Goal: Task Accomplishment & Management: Manage account settings

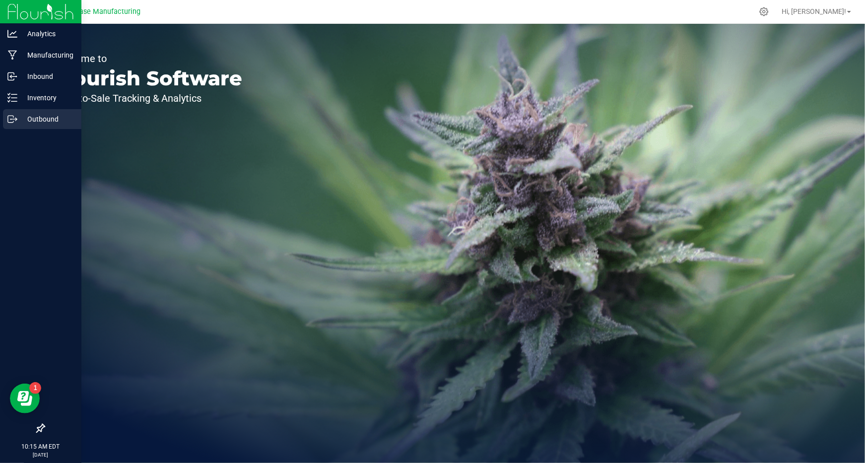
click at [41, 115] on p "Outbound" at bounding box center [47, 119] width 60 height 12
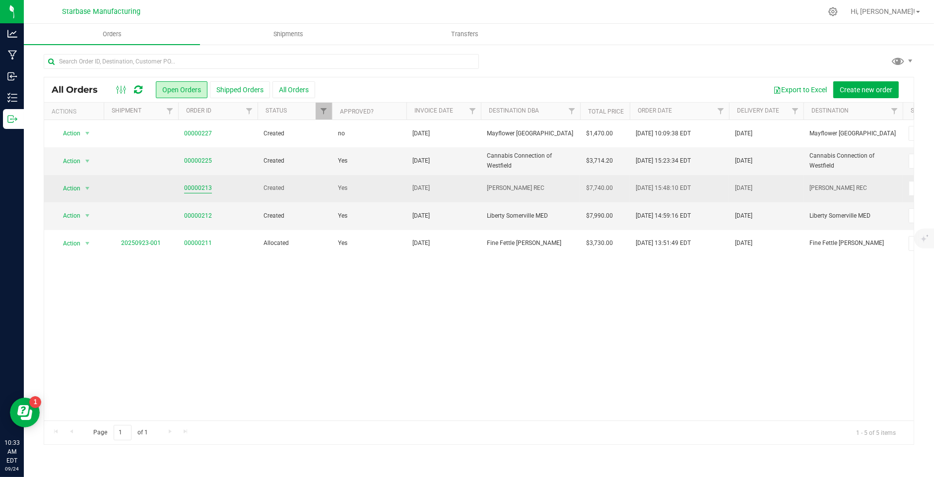
click at [192, 189] on link "00000213" at bounding box center [198, 188] width 28 height 9
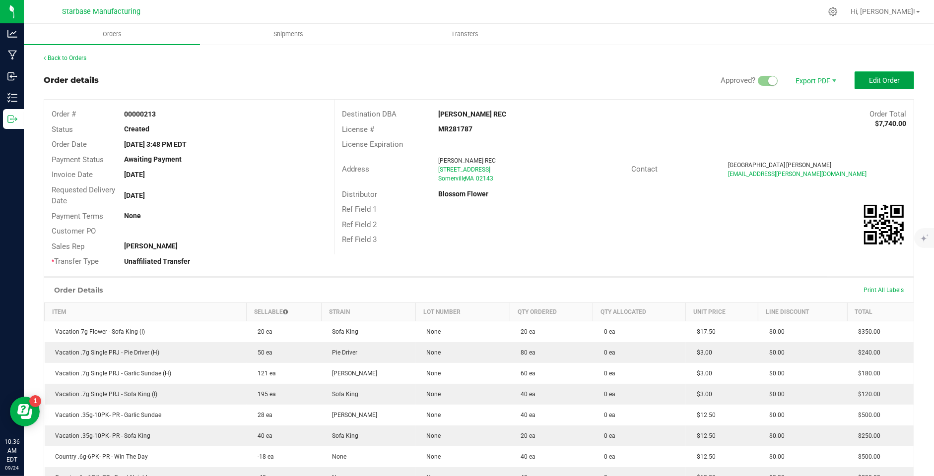
click at [864, 80] on span "Edit Order" at bounding box center [884, 80] width 31 height 8
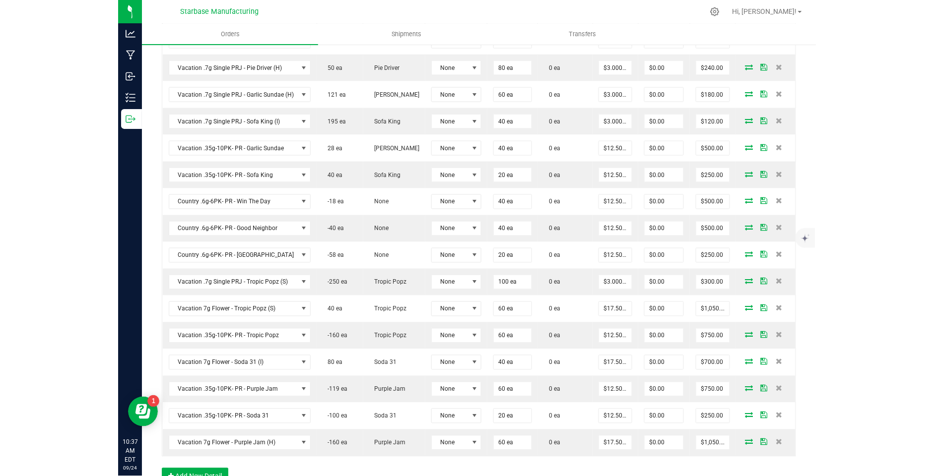
scroll to position [328, 0]
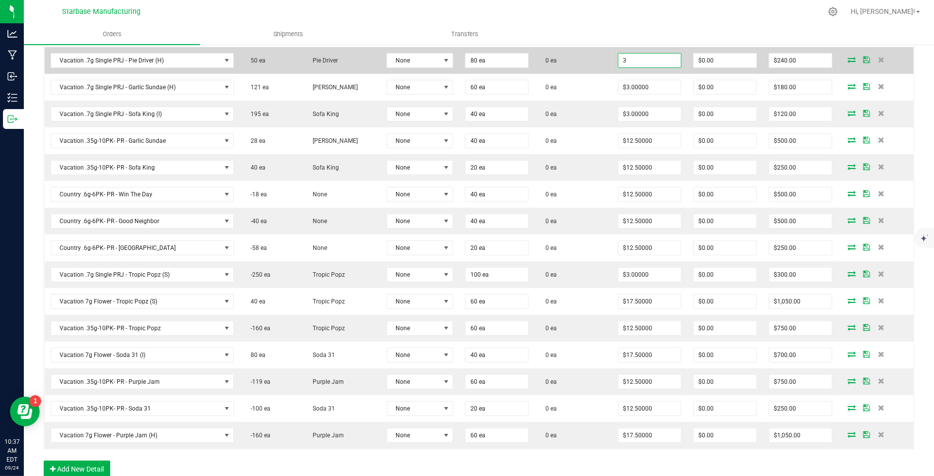
click at [634, 60] on input "3" at bounding box center [649, 61] width 63 height 14
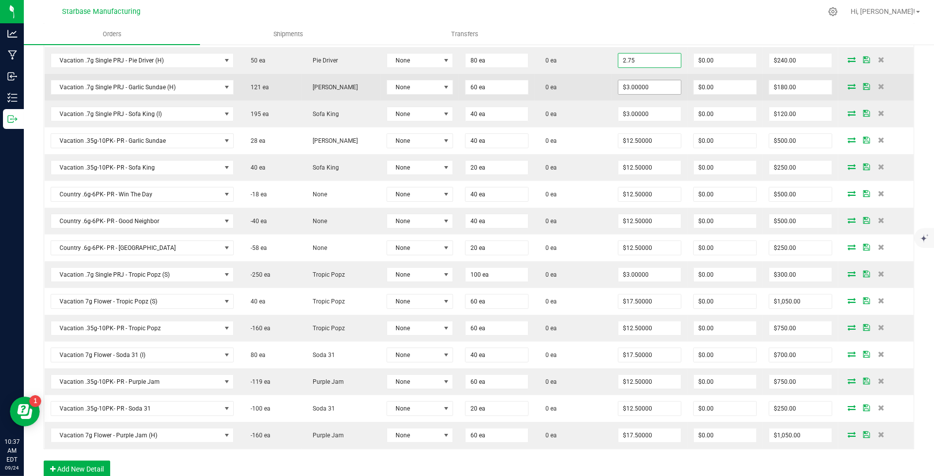
type input "$2.75000"
type input "$220.00"
click at [636, 82] on input "3" at bounding box center [649, 87] width 63 height 14
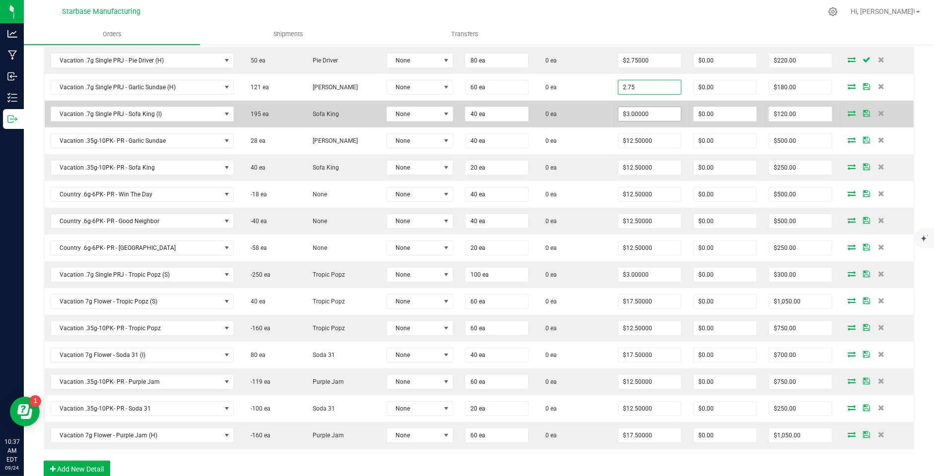
type input "$2.75000"
type input "$165.00"
click at [634, 111] on input "3" at bounding box center [649, 114] width 63 height 14
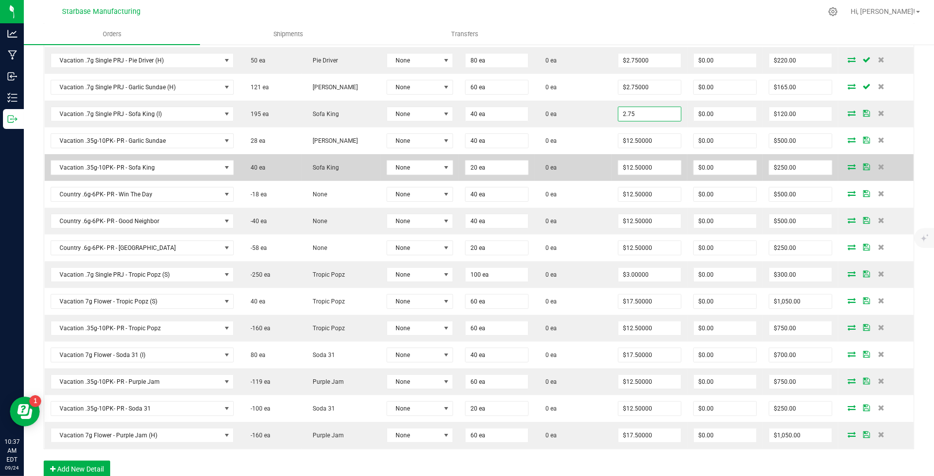
type input "$2.75000"
type input "$110.00"
click at [588, 159] on td "0 ea" at bounding box center [572, 167] width 77 height 27
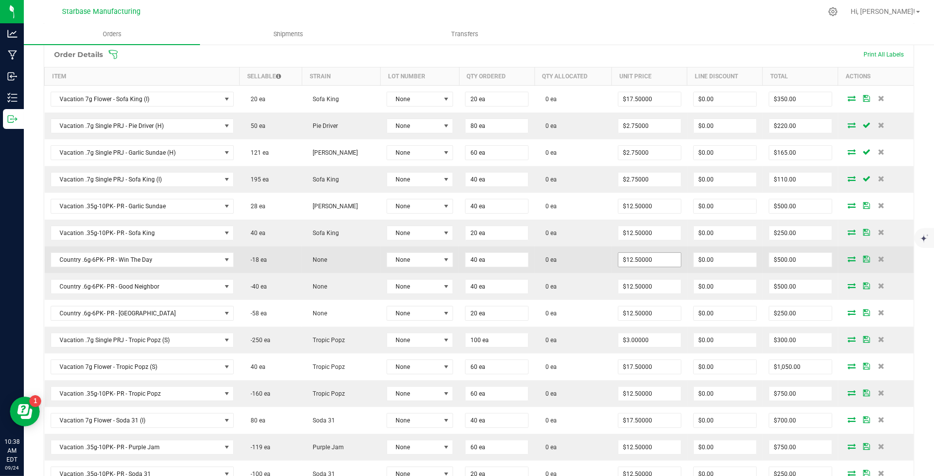
scroll to position [275, 0]
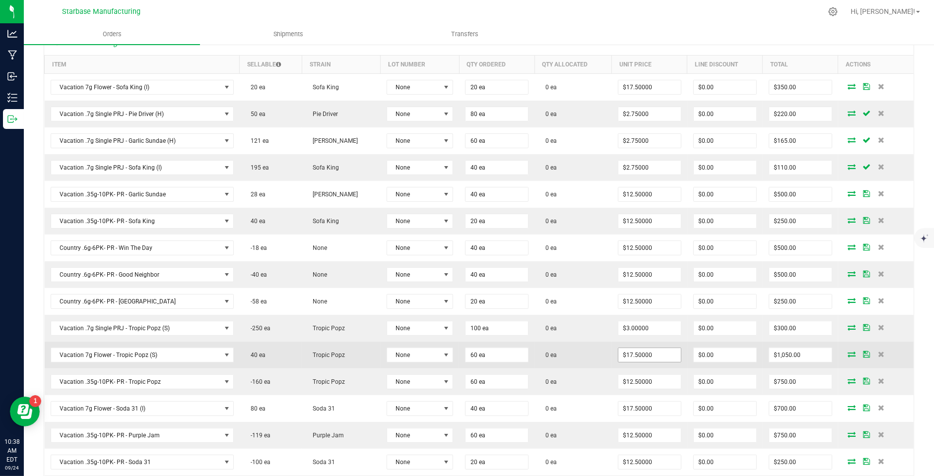
type input "17.5"
click at [633, 350] on input "17.5" at bounding box center [649, 355] width 63 height 14
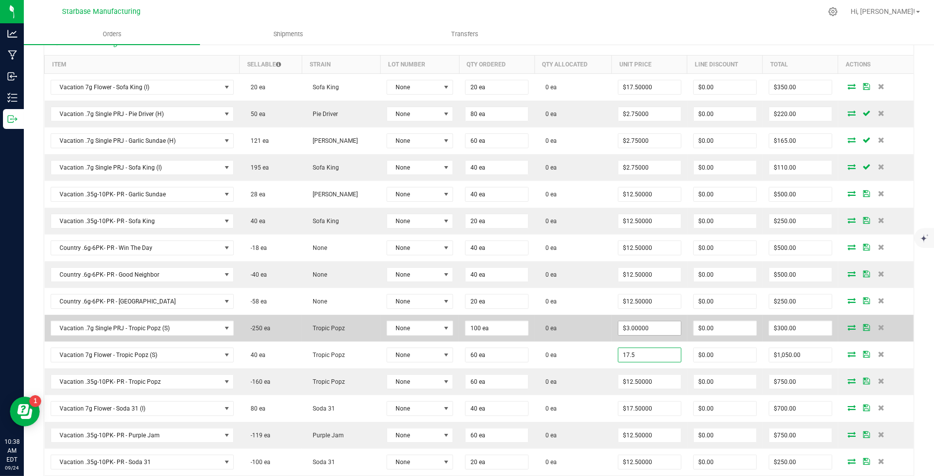
type input "3"
type input "$17.50000"
click at [629, 322] on input "3" at bounding box center [649, 329] width 63 height 14
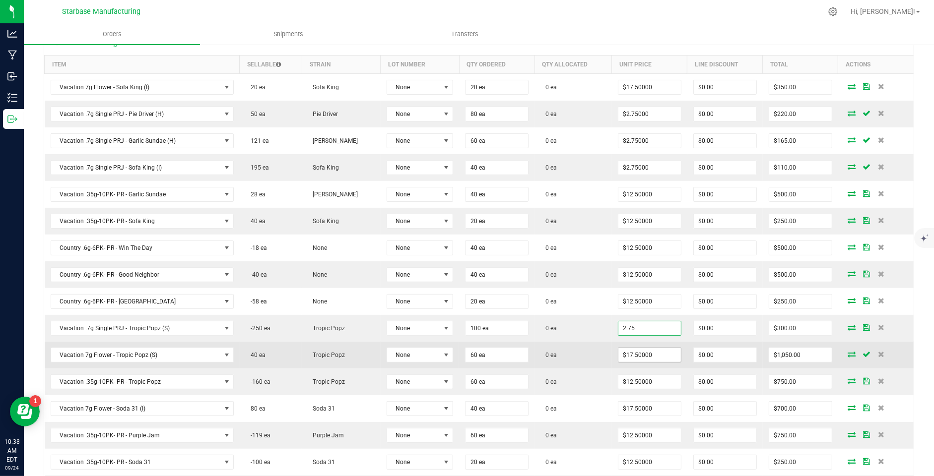
type input "$2.75000"
type input "$275.00"
click at [635, 348] on input "17.5" at bounding box center [649, 355] width 63 height 14
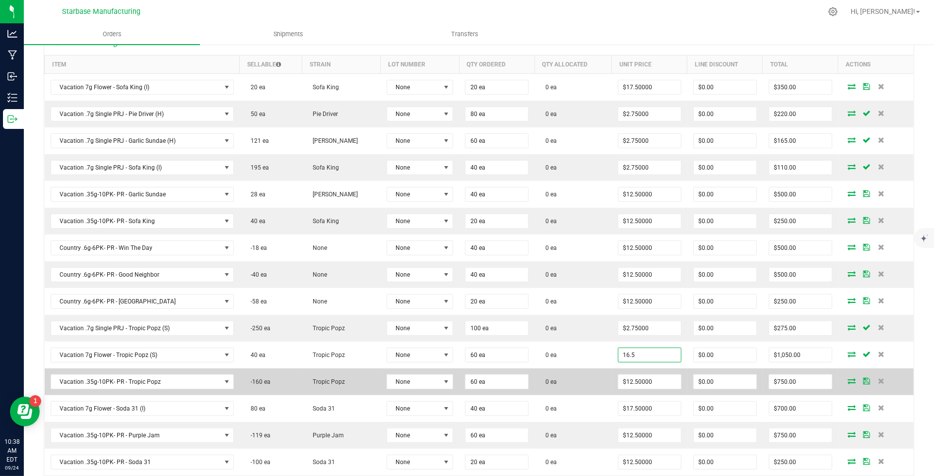
type input "$16.50000"
type input "$990.00"
click at [595, 373] on td "0 ea" at bounding box center [572, 382] width 77 height 27
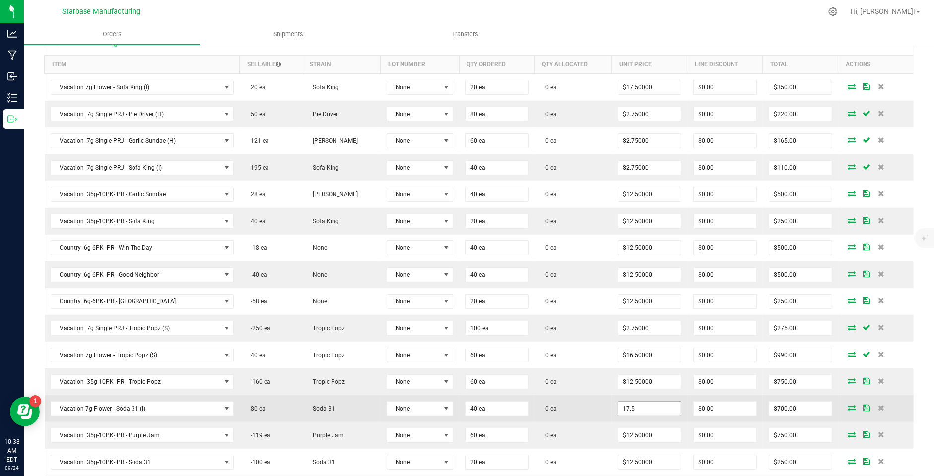
click at [636, 402] on input "17.5" at bounding box center [649, 409] width 63 height 14
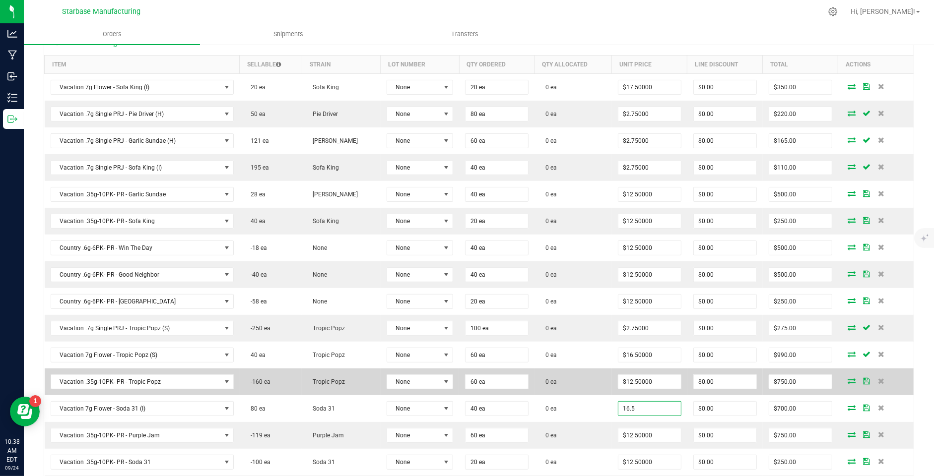
type input "$16.50000"
type input "$660.00"
click at [584, 384] on td "0 ea" at bounding box center [572, 382] width 77 height 27
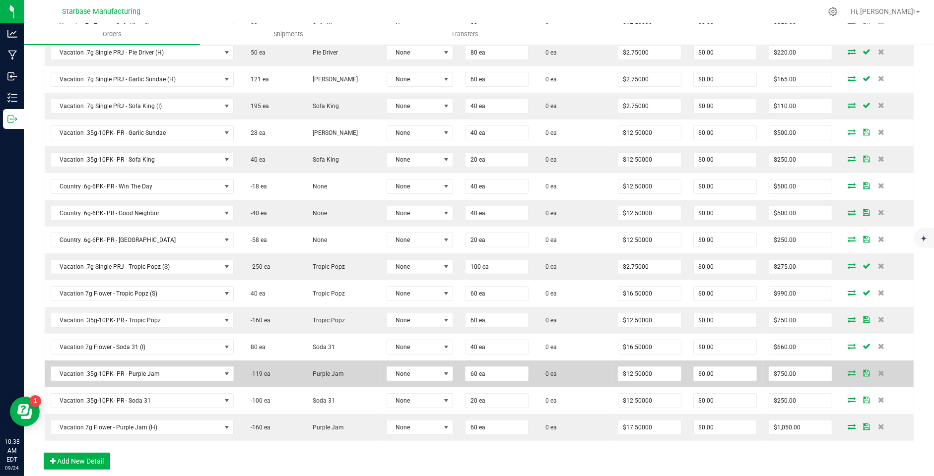
scroll to position [344, 0]
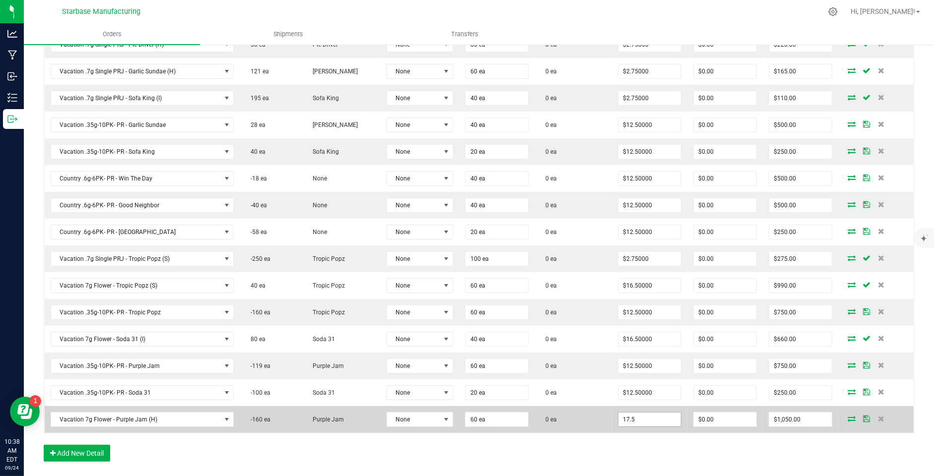
click at [639, 413] on input "17.5" at bounding box center [649, 420] width 63 height 14
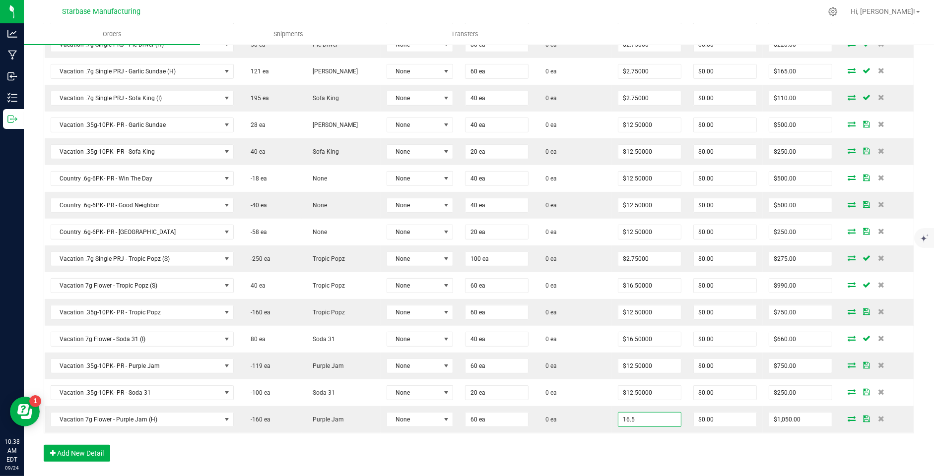
type input "$16.50000"
type input "$990.00"
click at [601, 427] on div "Order Details Print All Labels Item Sellable Strain Lot Number Qty Ordered Qty …" at bounding box center [479, 216] width 870 height 512
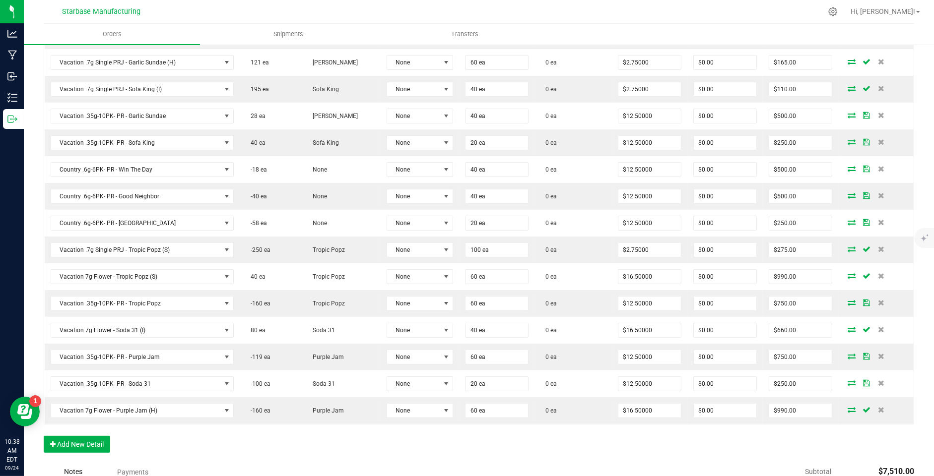
scroll to position [353, 0]
click at [78, 440] on button "Add New Detail" at bounding box center [77, 445] width 66 height 17
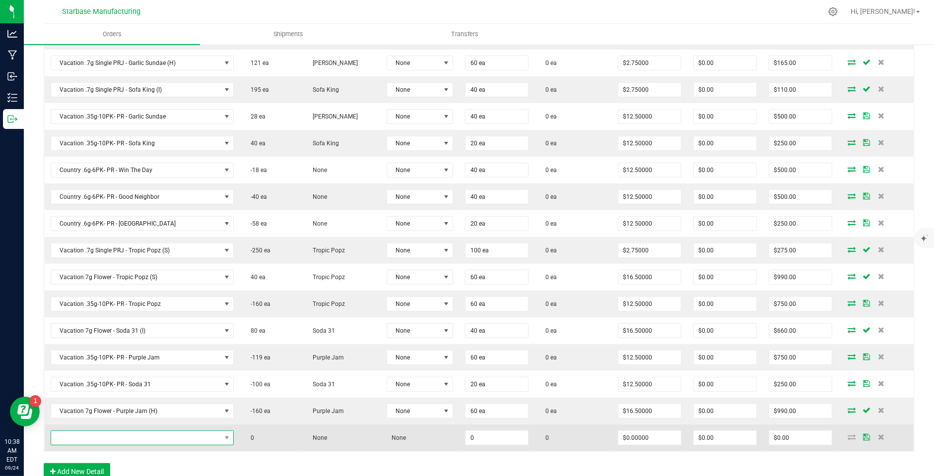
click at [105, 431] on span "NO DATA FOUND" at bounding box center [136, 438] width 170 height 14
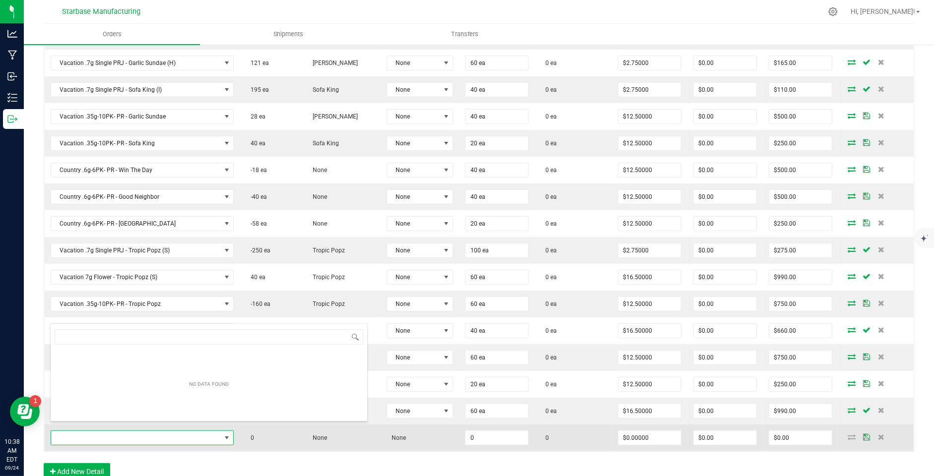
scroll to position [14, 181]
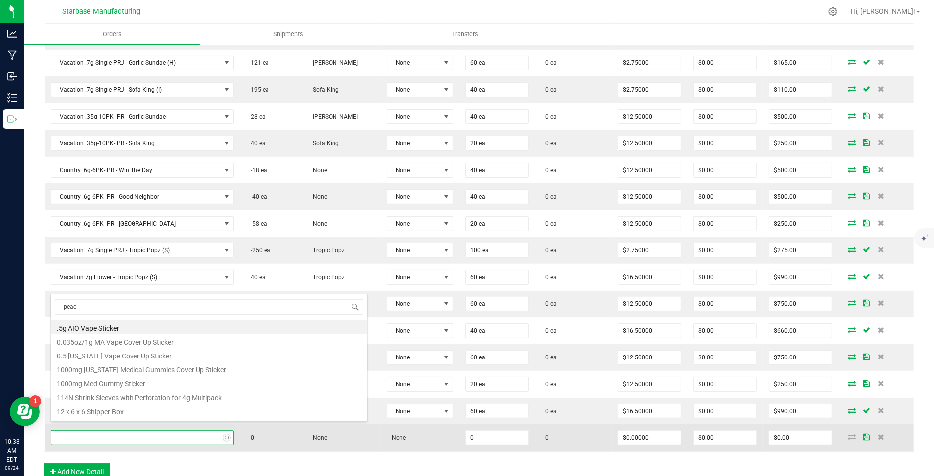
type input "peach"
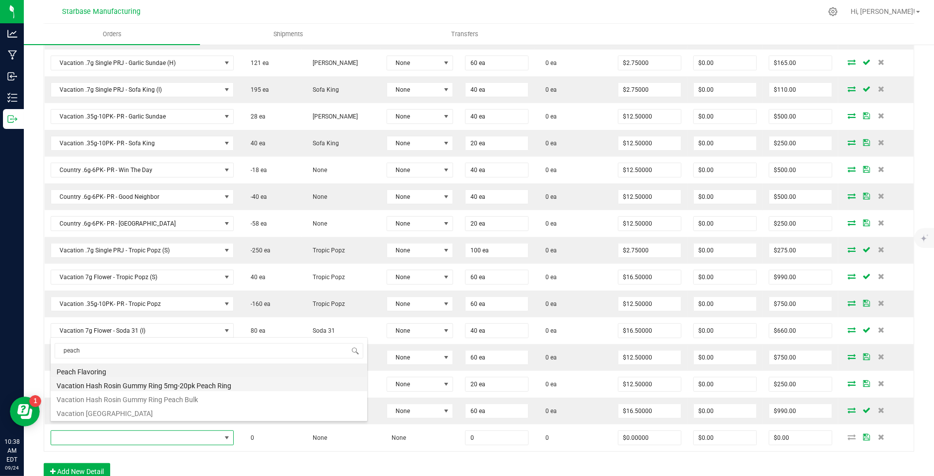
click at [168, 384] on li "Vacation Hash Rosin Gummy Ring 5mg-20pk Peach Ring" at bounding box center [209, 385] width 317 height 14
type input "0 ea"
type input "$12.00000"
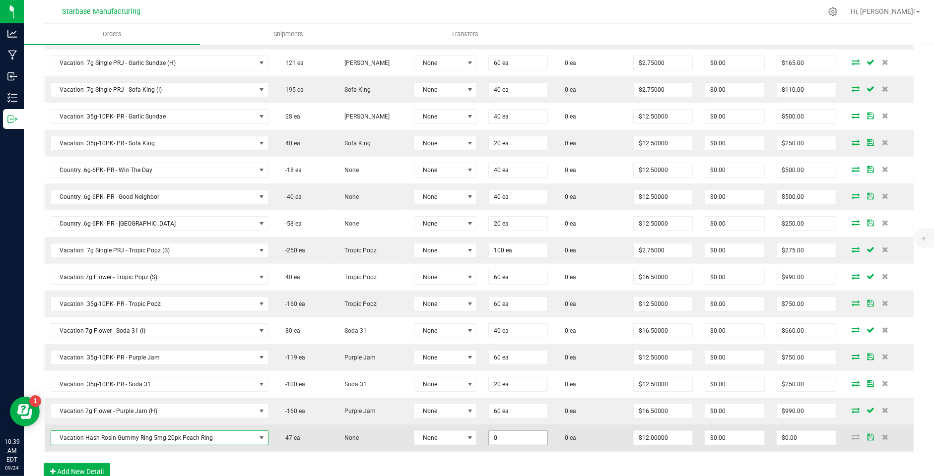
click at [498, 431] on input "0" at bounding box center [518, 438] width 59 height 14
click at [505, 431] on input "0" at bounding box center [518, 438] width 59 height 14
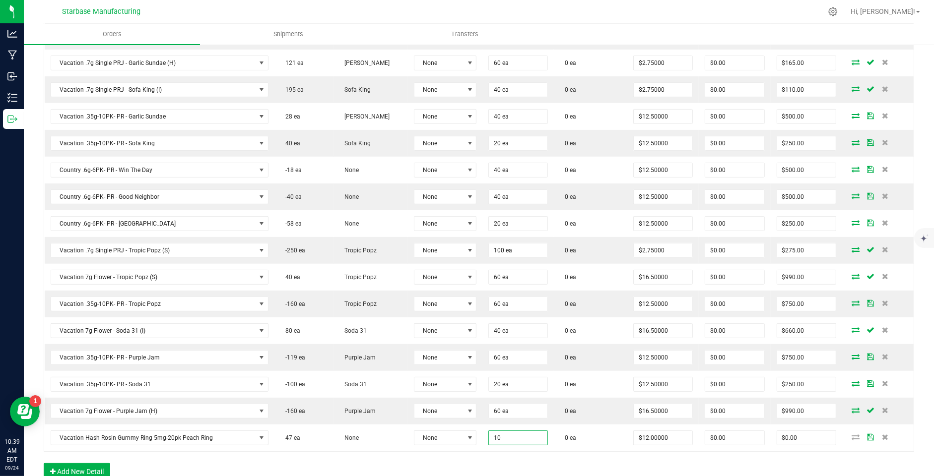
type input "10 ea"
type input "$120.00"
click at [519, 452] on div "Order Details Print All Labels Item Sellable Strain Lot Number Qty Ordered Qty …" at bounding box center [479, 221] width 870 height 538
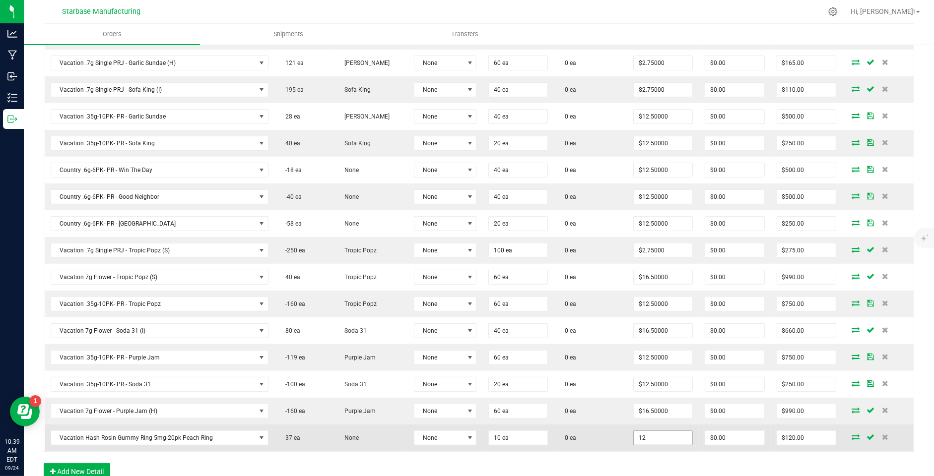
click at [649, 431] on input "12" at bounding box center [663, 438] width 59 height 14
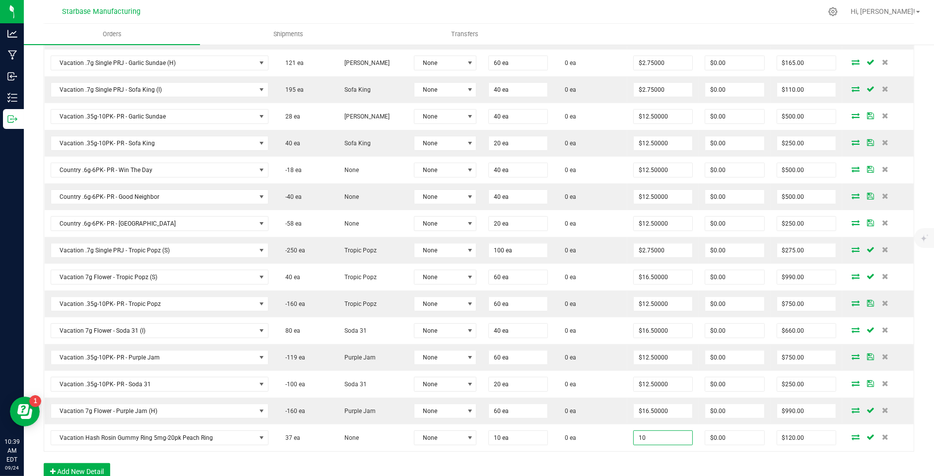
type input "$10.00000"
type input "$100.00"
click at [633, 449] on div "Order Details Print All Labels Item Sellable Strain Lot Number Qty Ordered Qty …" at bounding box center [479, 221] width 870 height 538
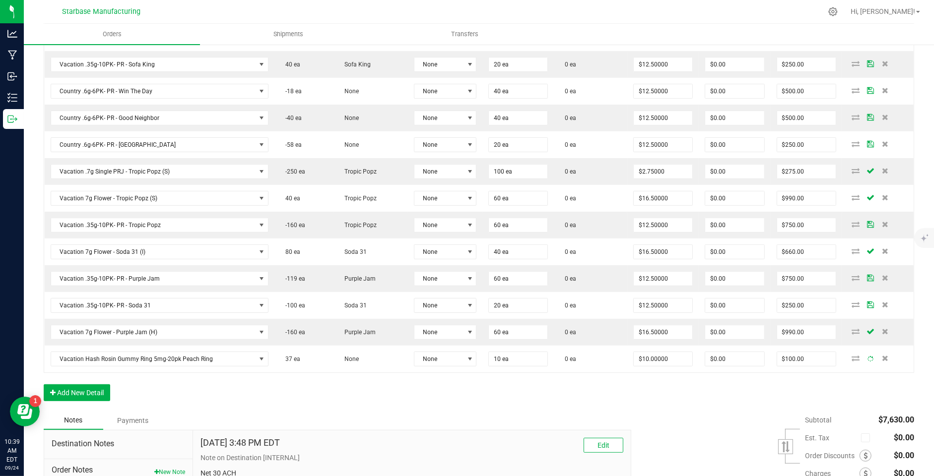
scroll to position [455, 0]
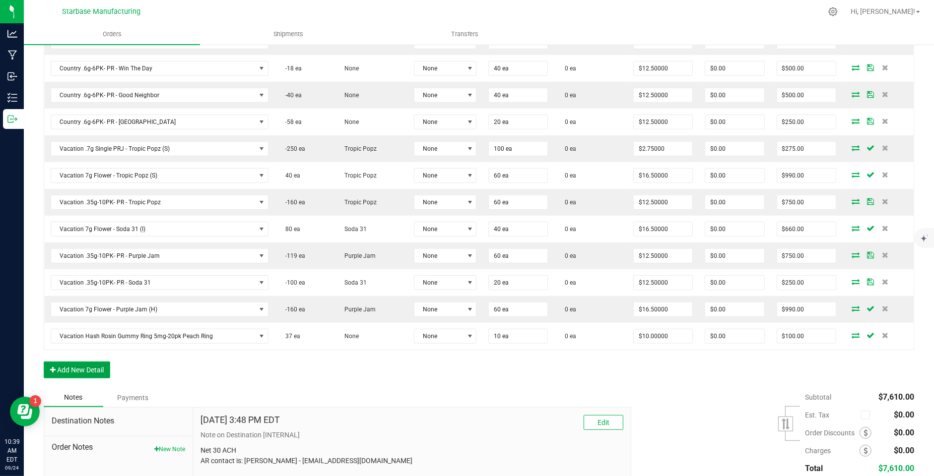
click at [63, 362] on button "Add New Detail" at bounding box center [77, 370] width 66 height 17
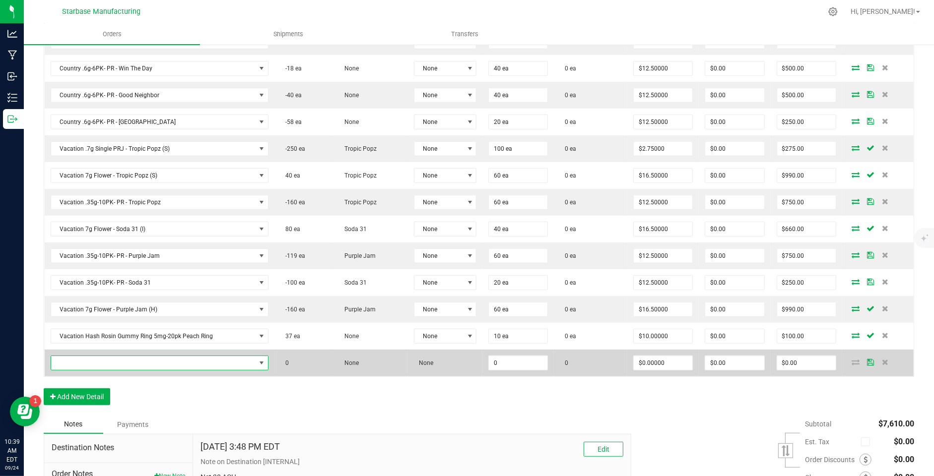
click at [77, 357] on span "NO DATA FOUND" at bounding box center [153, 363] width 204 height 14
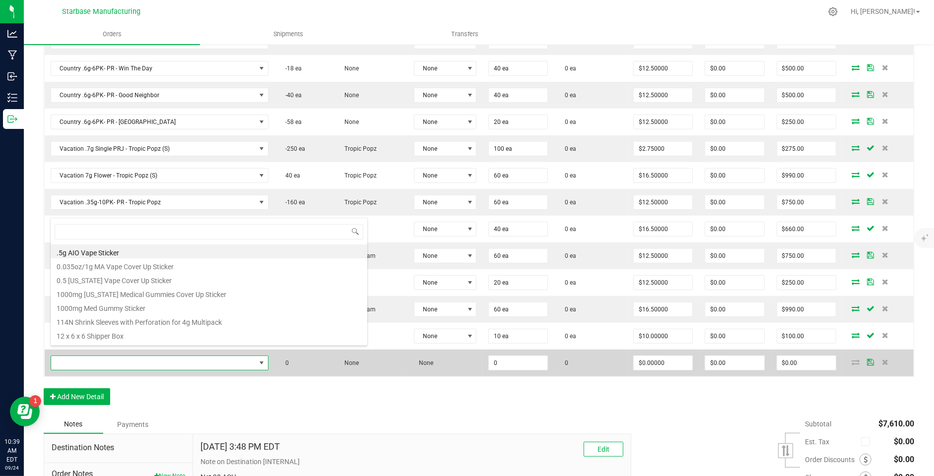
scroll to position [14, 214]
type input "blue rasp"
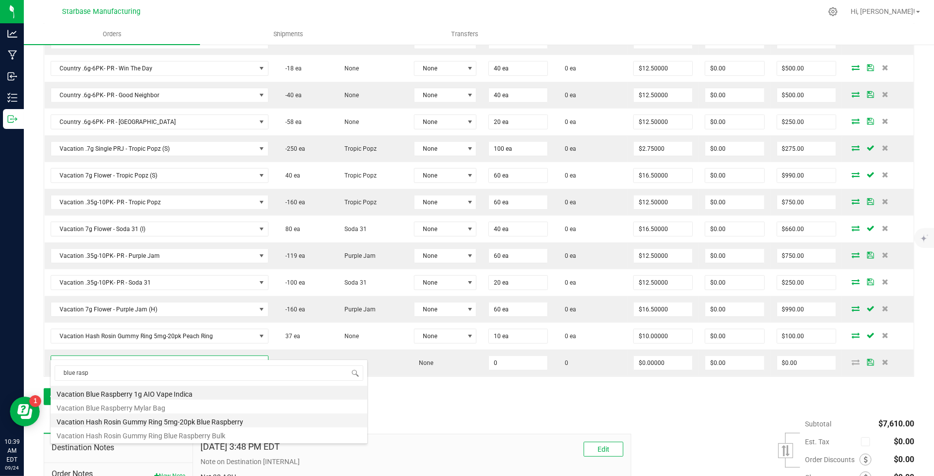
click at [151, 419] on li "Vacation Hash Rosin Gummy Ring 5mg-20pk Blue Raspberry" at bounding box center [209, 421] width 317 height 14
type input "0 ea"
type input "$12.00000"
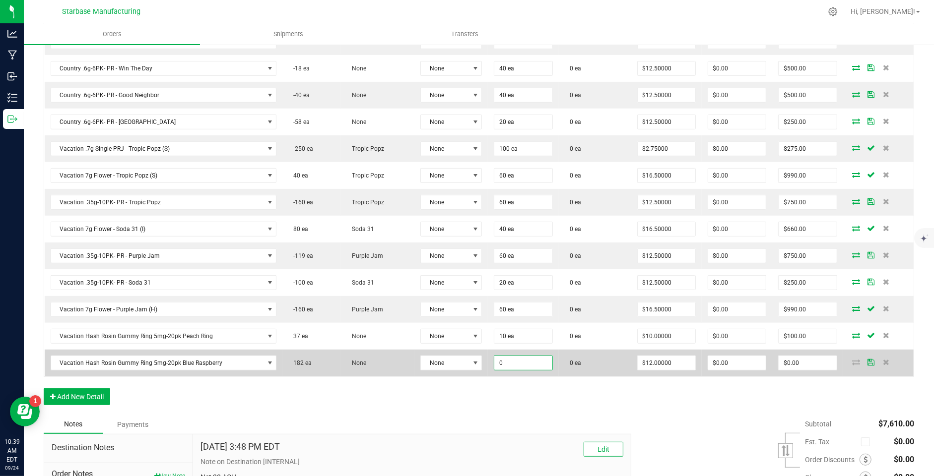
click at [510, 356] on input "0" at bounding box center [523, 363] width 58 height 14
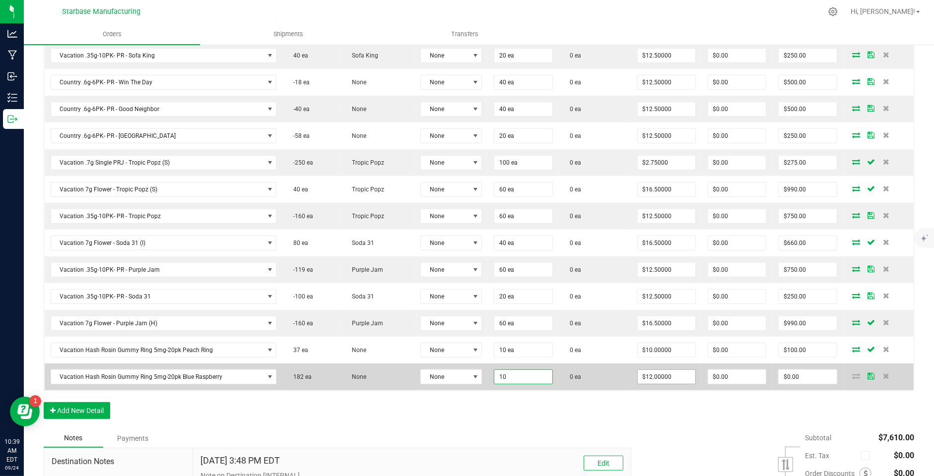
scroll to position [443, 0]
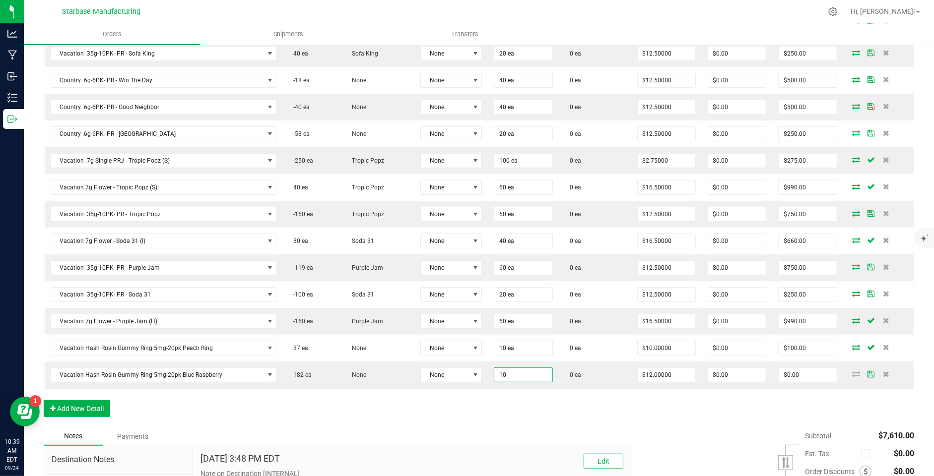
type input "10 ea"
type input "$120.00"
click at [589, 396] on div "Order Details Print All Labels Item Sellable Strain Lot Number Qty Ordered Qty …" at bounding box center [479, 144] width 870 height 565
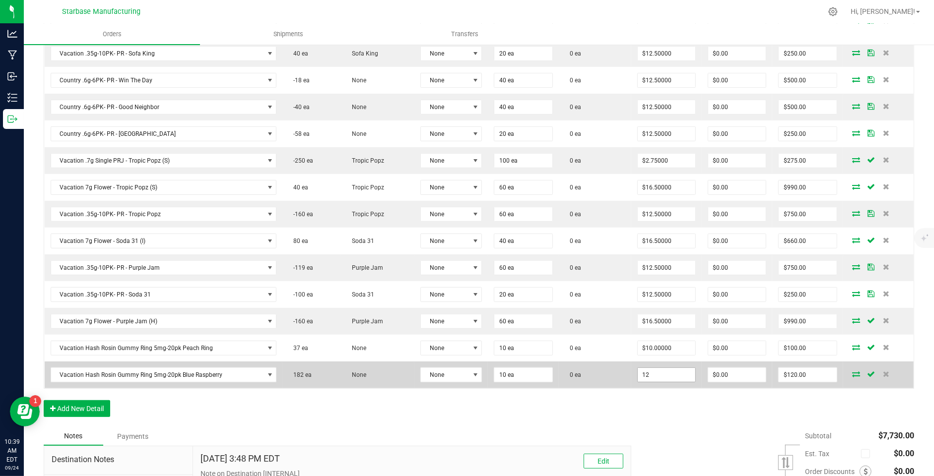
click at [650, 368] on input "12" at bounding box center [667, 375] width 58 height 14
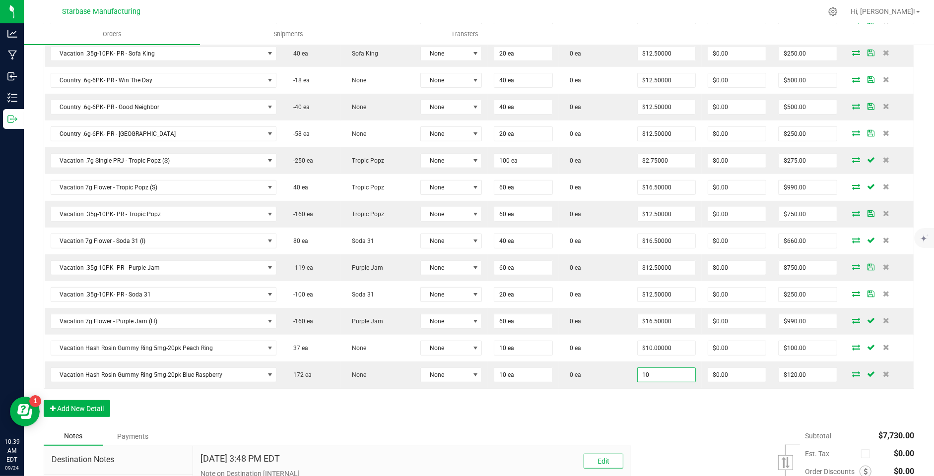
type input "$10.00000"
type input "$100.00"
click at [646, 404] on div "Order Details Print All Labels Item Sellable Strain Lot Number Qty Ordered Qty …" at bounding box center [479, 144] width 870 height 565
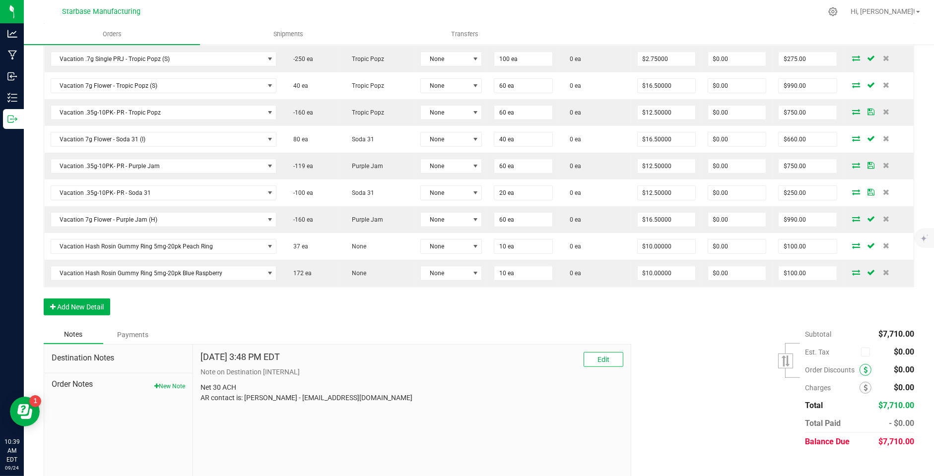
click at [864, 367] on icon at bounding box center [865, 370] width 4 height 7
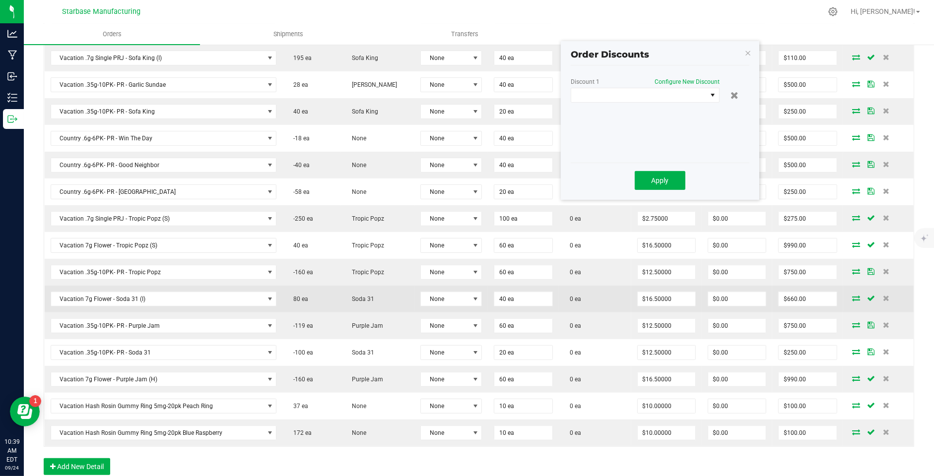
scroll to position [383, 0]
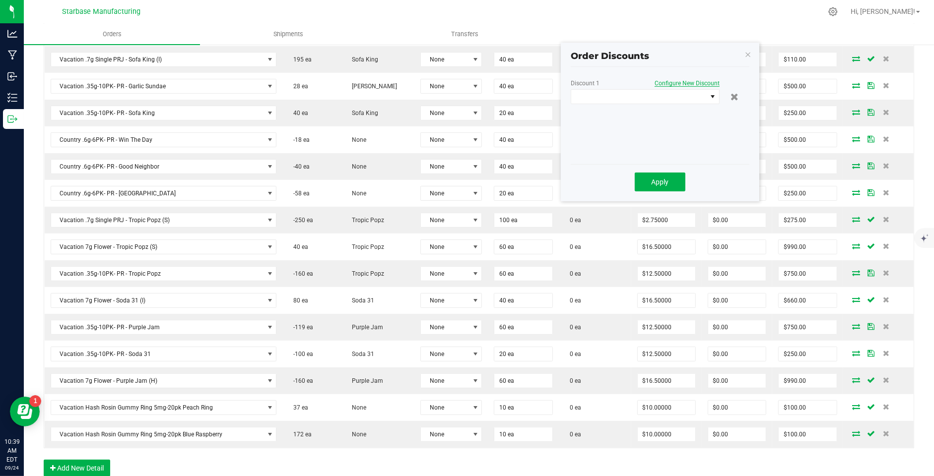
click at [672, 80] on span "Configure New Discount" at bounding box center [686, 83] width 65 height 7
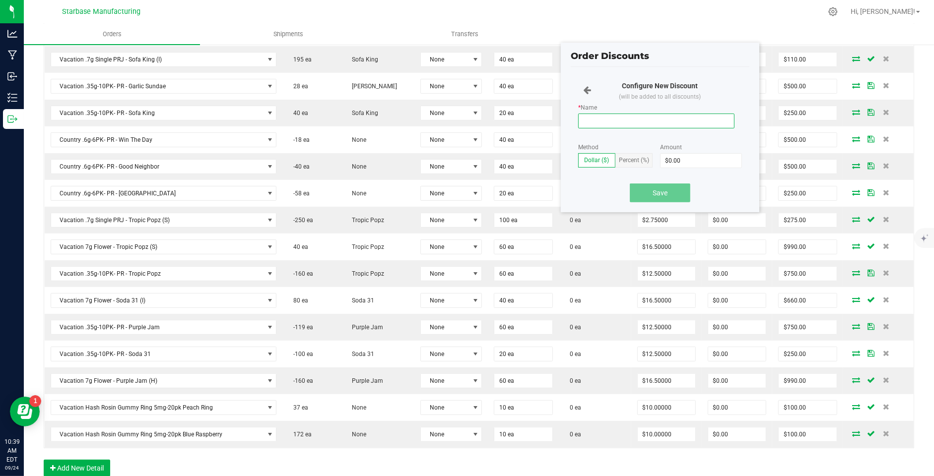
click at [636, 119] on input "* Name" at bounding box center [656, 121] width 156 height 15
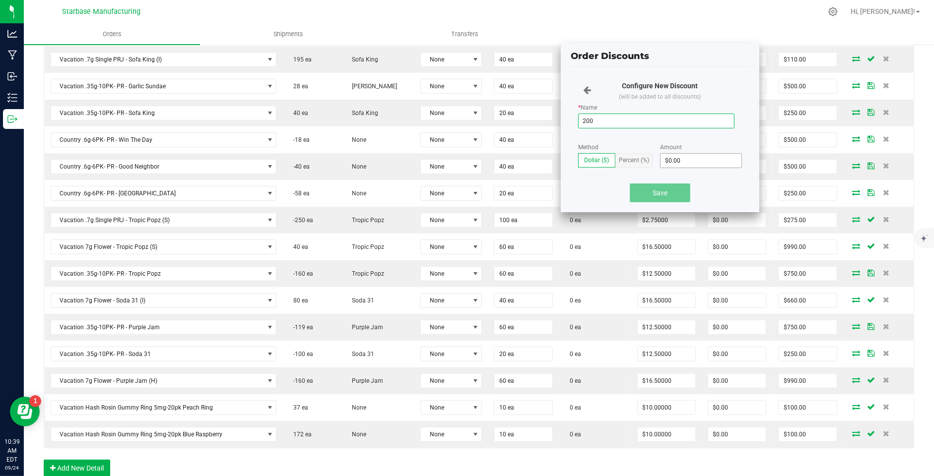
type input "200"
click at [685, 158] on input "0" at bounding box center [700, 161] width 81 height 14
type input "$200.00"
click at [653, 197] on button "Save" at bounding box center [660, 193] width 61 height 19
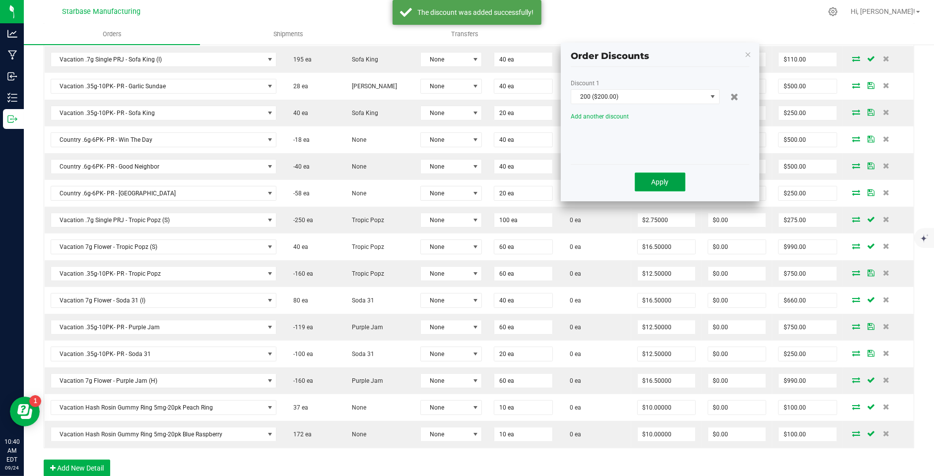
click at [648, 178] on button "Apply" at bounding box center [660, 182] width 51 height 19
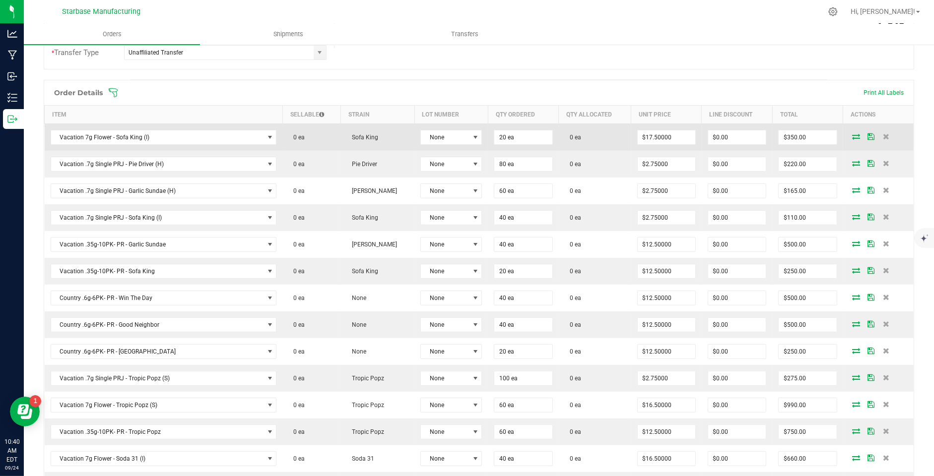
scroll to position [209, 0]
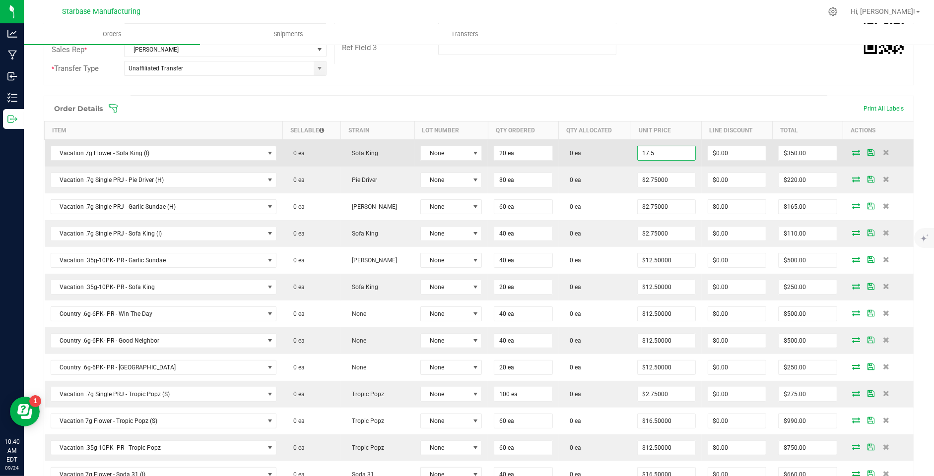
click at [647, 149] on input "17.5" at bounding box center [667, 153] width 58 height 14
click at [647, 149] on input "617.5" at bounding box center [667, 153] width 58 height 14
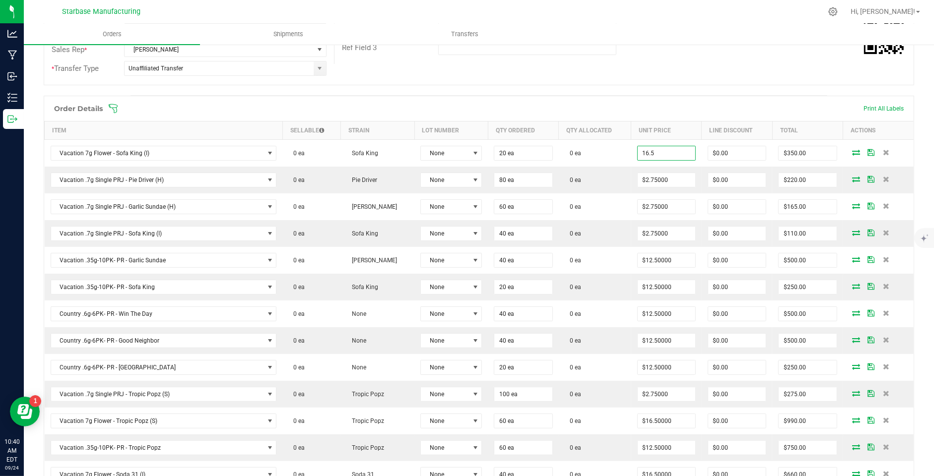
type input "$16.50000"
type input "$330.00"
click at [619, 84] on div "Order details Approved? Export PDF Done Editing Order # 00000213 Status Created…" at bounding box center [479, 338] width 870 height 951
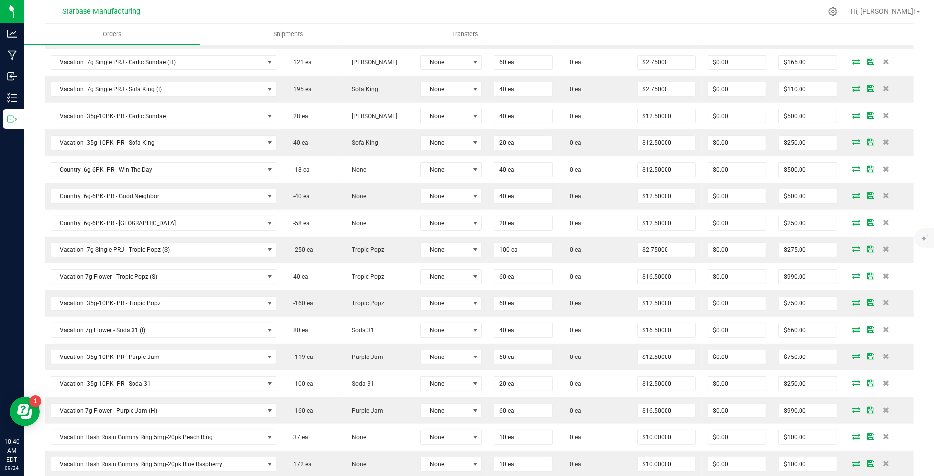
scroll to position [0, 0]
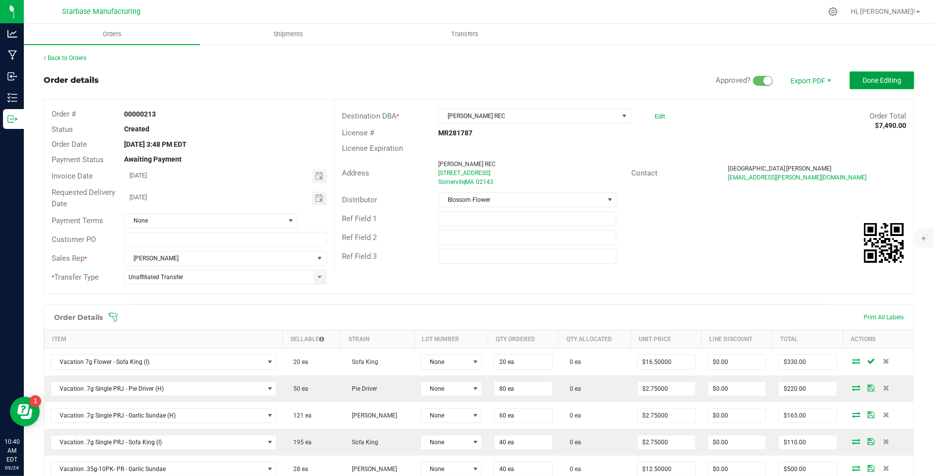
click at [864, 78] on span "Done Editing" at bounding box center [881, 80] width 39 height 8
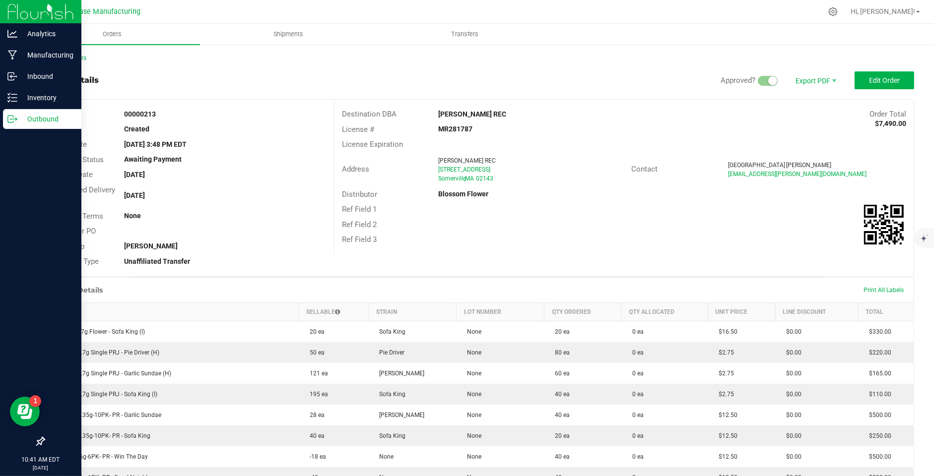
click at [29, 122] on p "Outbound" at bounding box center [47, 119] width 60 height 12
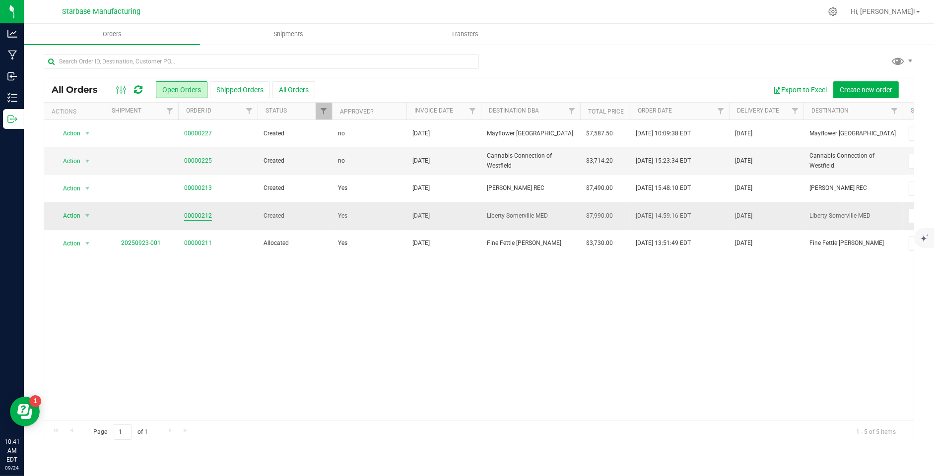
click at [191, 214] on link "00000212" at bounding box center [198, 215] width 28 height 9
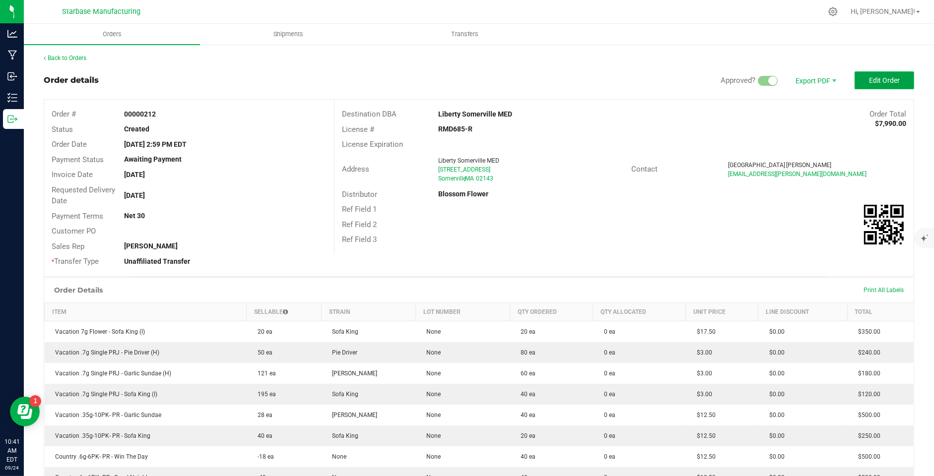
click at [864, 80] on button "Edit Order" at bounding box center [884, 80] width 60 height 18
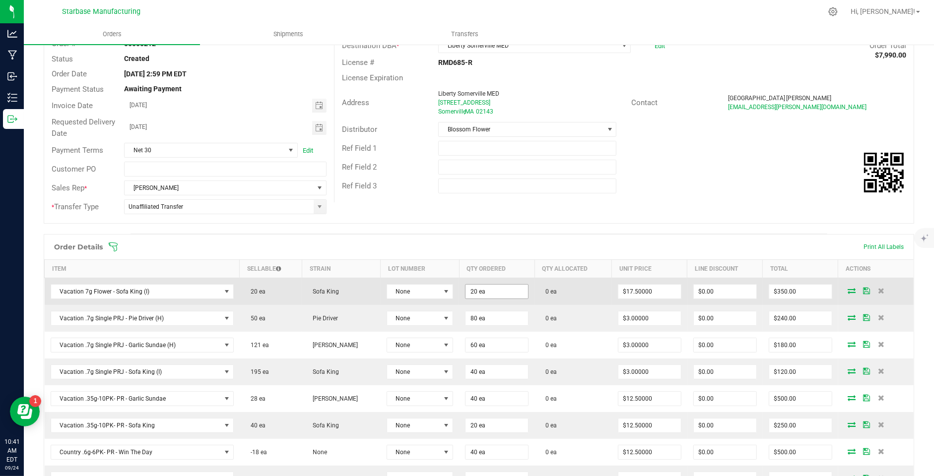
scroll to position [95, 0]
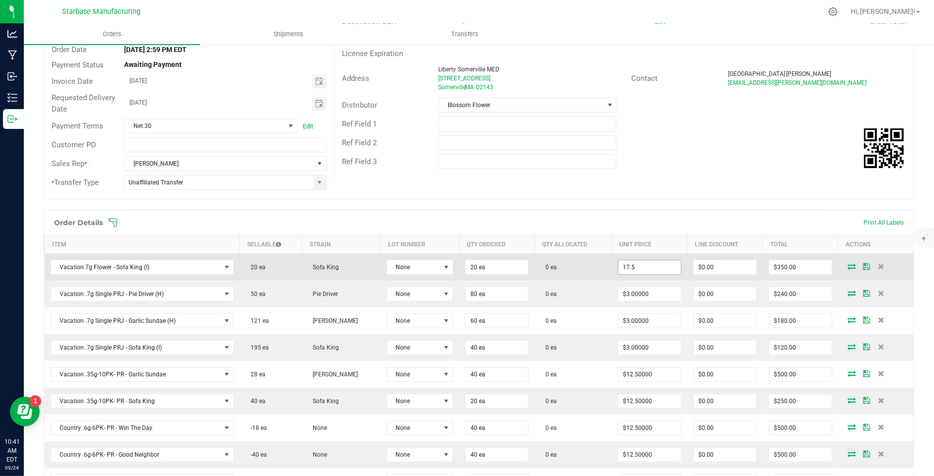
click at [628, 262] on input "17.5" at bounding box center [649, 268] width 63 height 14
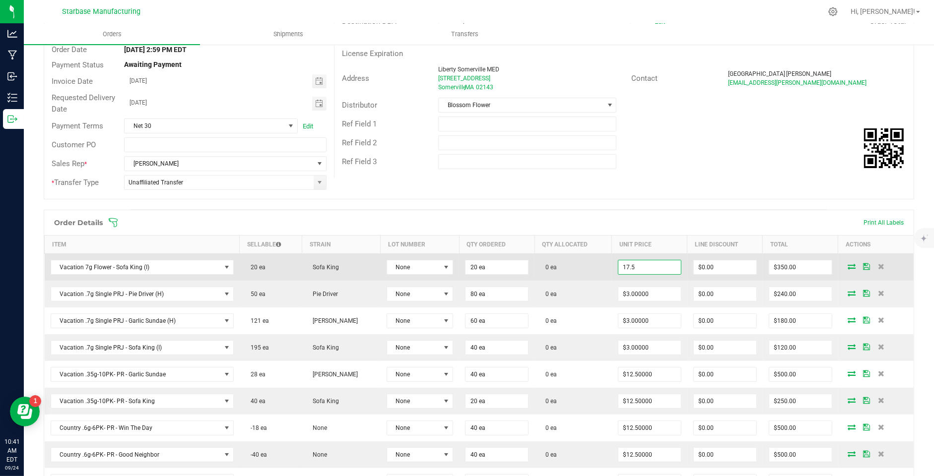
click at [630, 263] on input "17.5" at bounding box center [649, 268] width 63 height 14
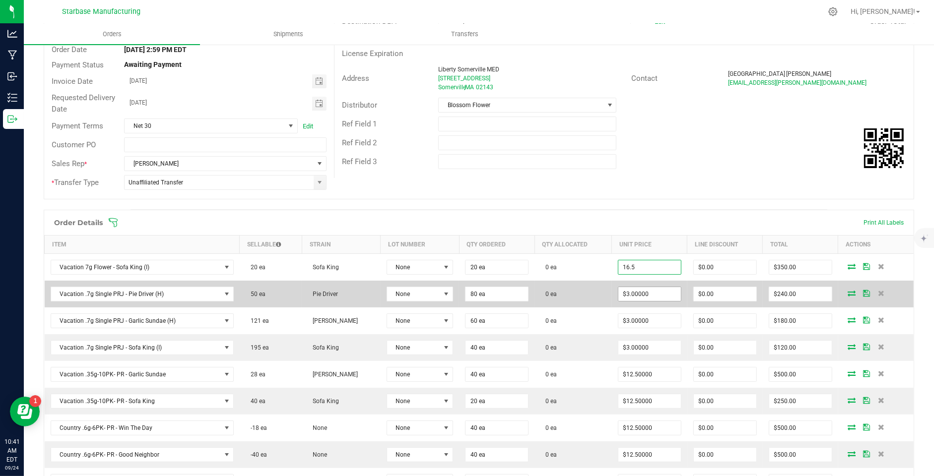
type input "$16.50000"
type input "$330.00"
click at [641, 292] on input "3" at bounding box center [649, 294] width 63 height 14
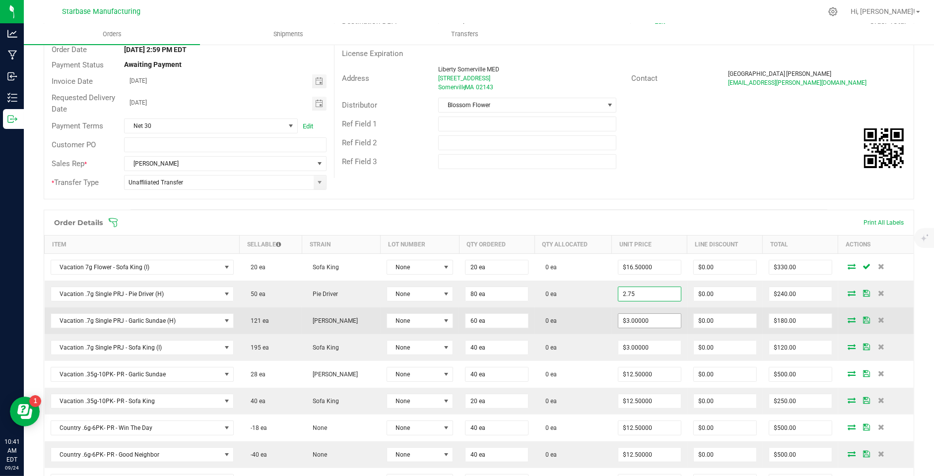
type input "$2.75000"
type input "$220.00"
click at [642, 318] on input "3" at bounding box center [649, 321] width 63 height 14
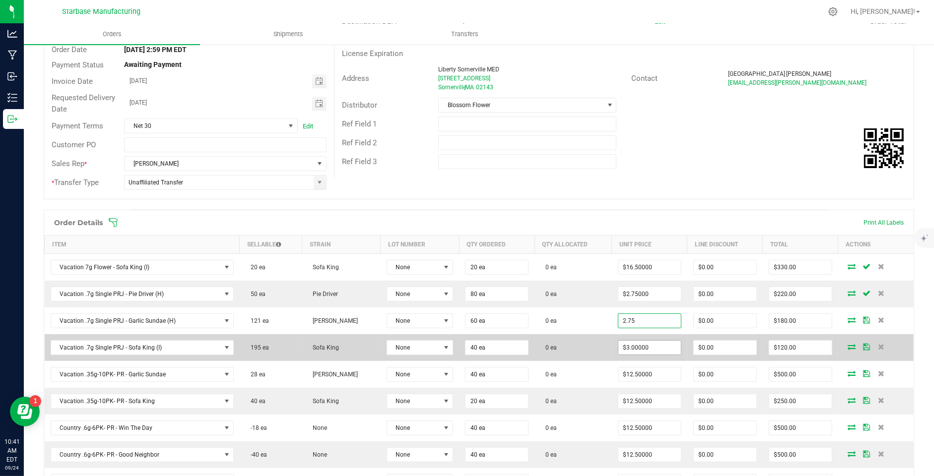
type input "$2.75000"
type input "$165.00"
click at [637, 345] on input "3" at bounding box center [649, 348] width 63 height 14
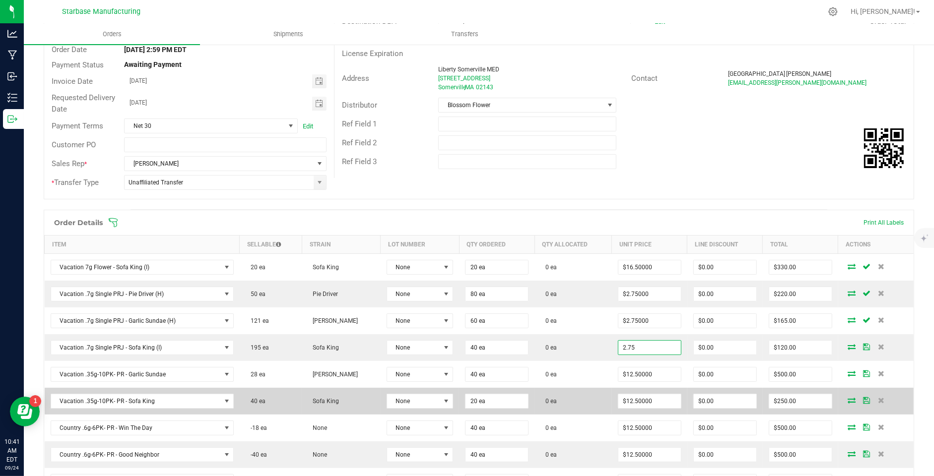
type input "$2.75000"
type input "$110.00"
click at [596, 388] on td "0 ea" at bounding box center [572, 401] width 77 height 27
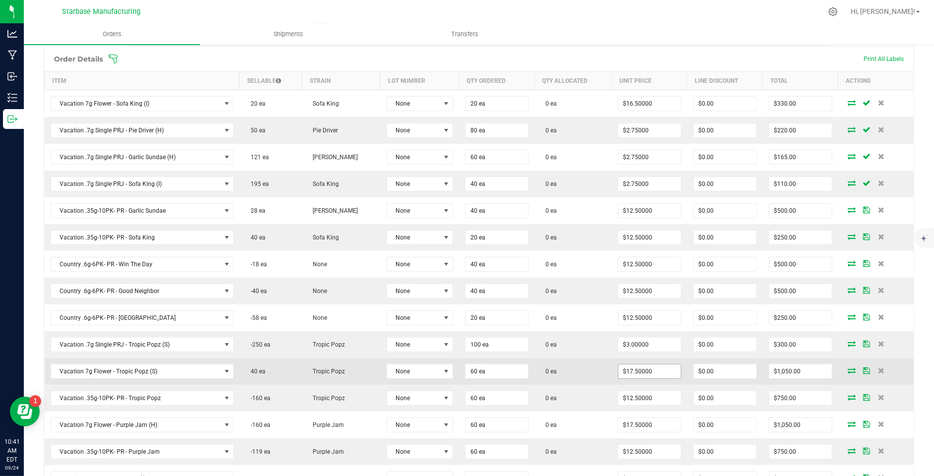
scroll to position [261, 0]
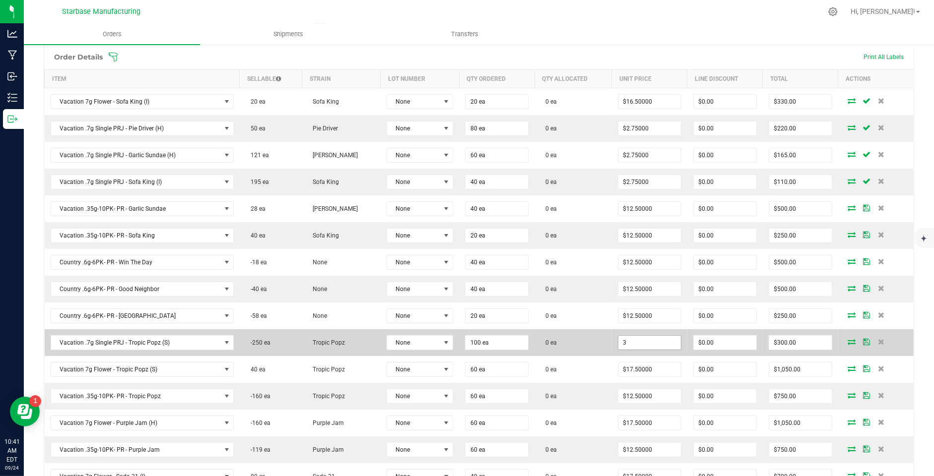
click at [629, 337] on input "3" at bounding box center [649, 343] width 63 height 14
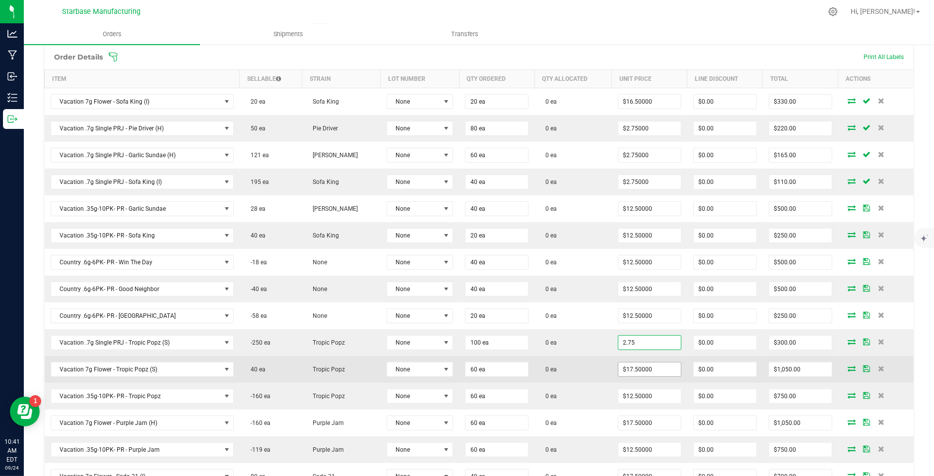
type input "$2.75000"
type input "$275.00"
click at [637, 363] on input "17.5" at bounding box center [649, 370] width 63 height 14
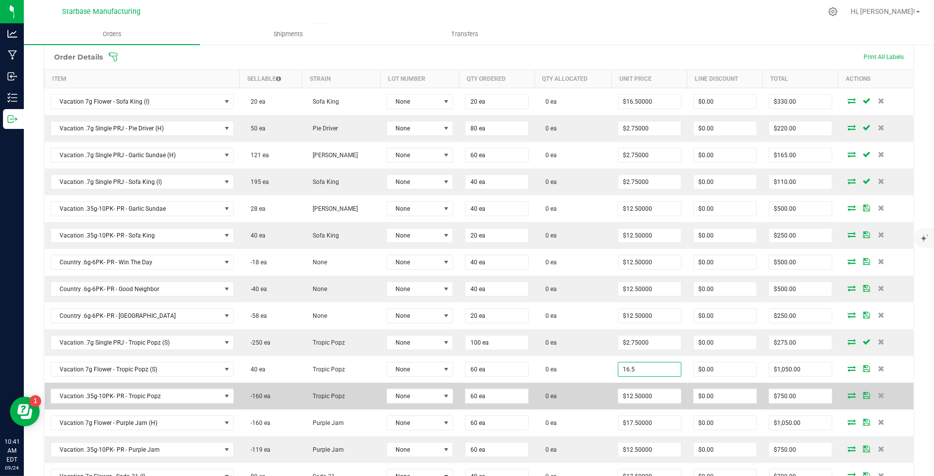
type input "$16.50000"
type input "$990.00"
click at [594, 383] on td "0 ea" at bounding box center [572, 396] width 77 height 27
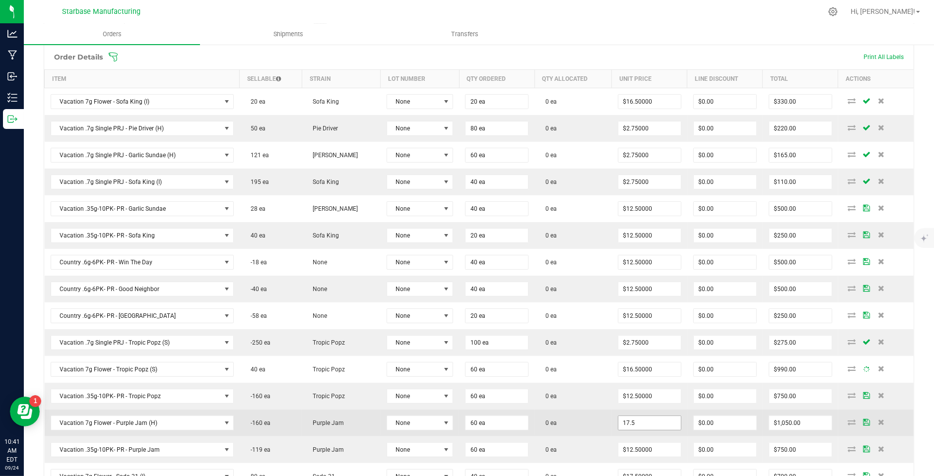
click at [642, 416] on input "17.5" at bounding box center [649, 423] width 63 height 14
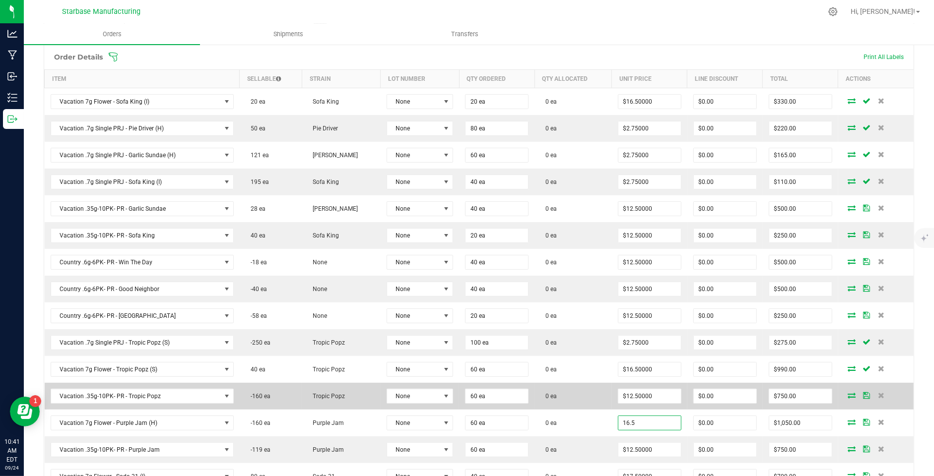
type input "$16.50000"
type input "$990.00"
click at [569, 395] on td "0 ea" at bounding box center [572, 396] width 77 height 27
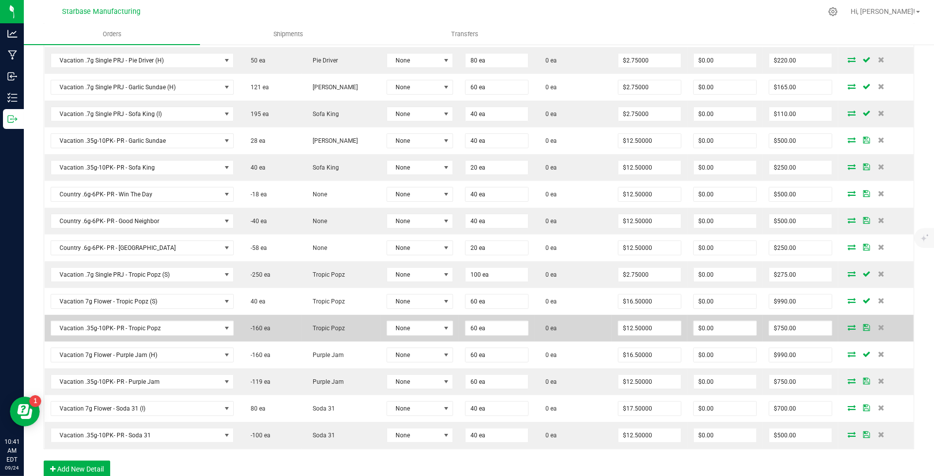
scroll to position [359, 0]
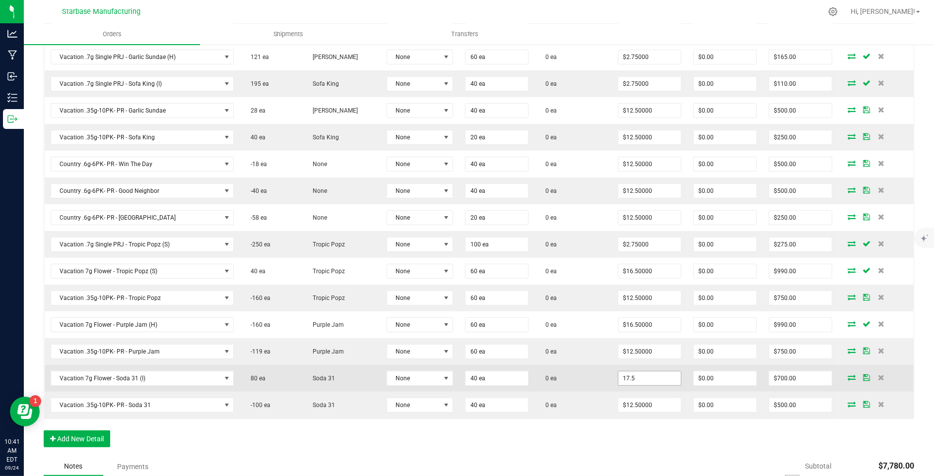
click at [637, 372] on input "17.5" at bounding box center [649, 379] width 63 height 14
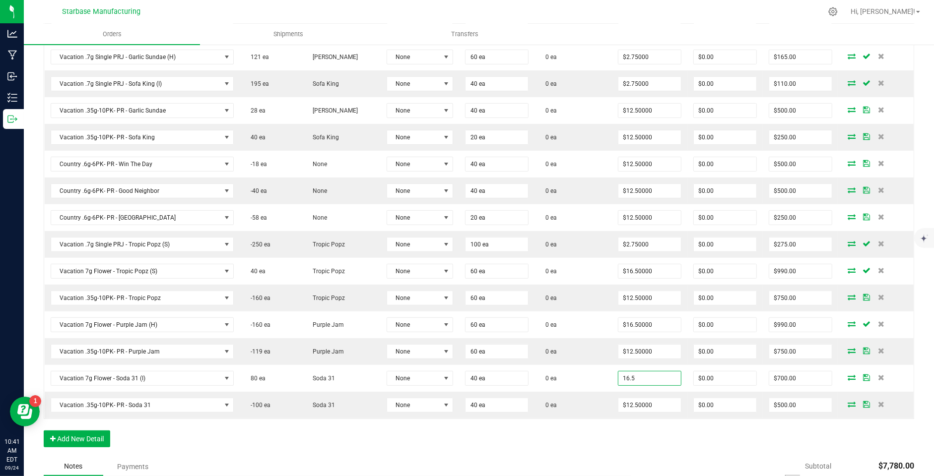
type input "$16.50000"
type input "$660.00"
click at [625, 429] on div "Order Details Print All Labels Item Sellable Strain Lot Number Qty Ordered Qty …" at bounding box center [479, 202] width 870 height 512
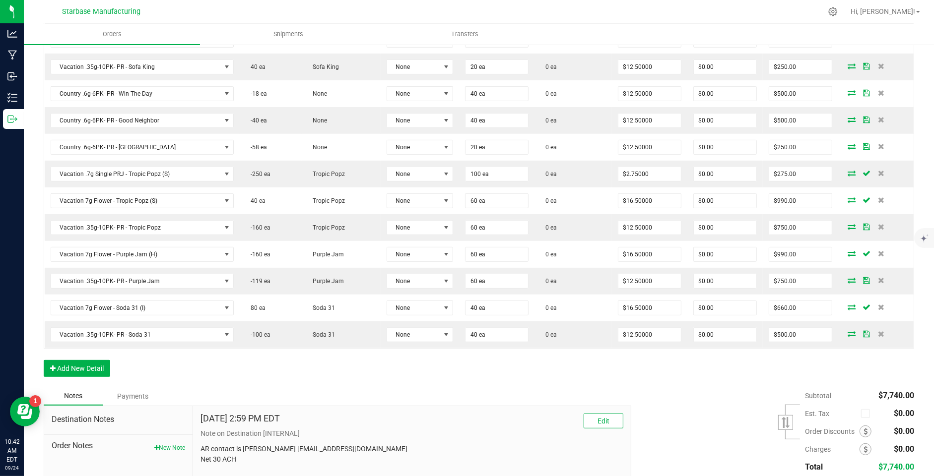
scroll to position [492, 0]
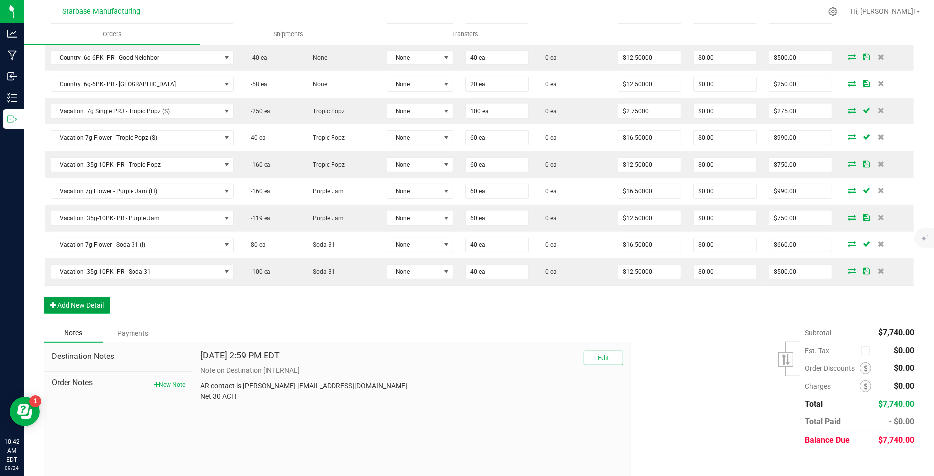
click at [79, 297] on button "Add New Detail" at bounding box center [77, 305] width 66 height 17
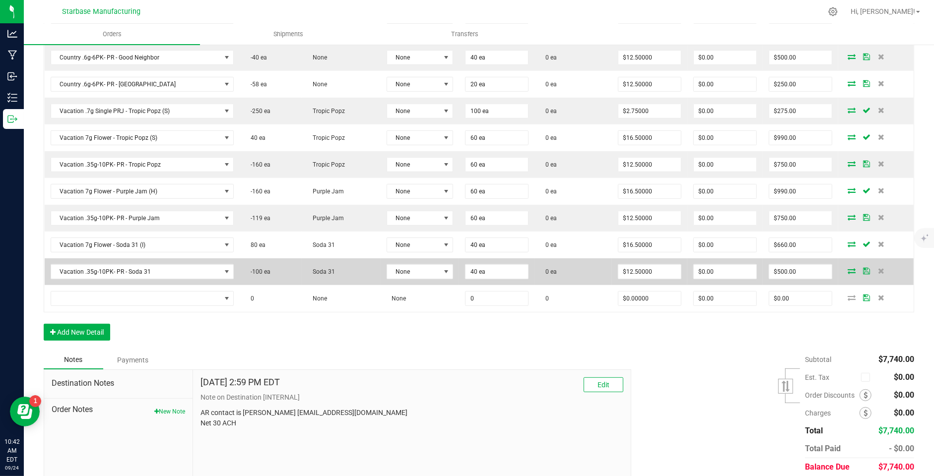
click at [83, 273] on td "Vacation .35g-10PK- PR - Soda 31" at bounding box center [142, 272] width 195 height 27
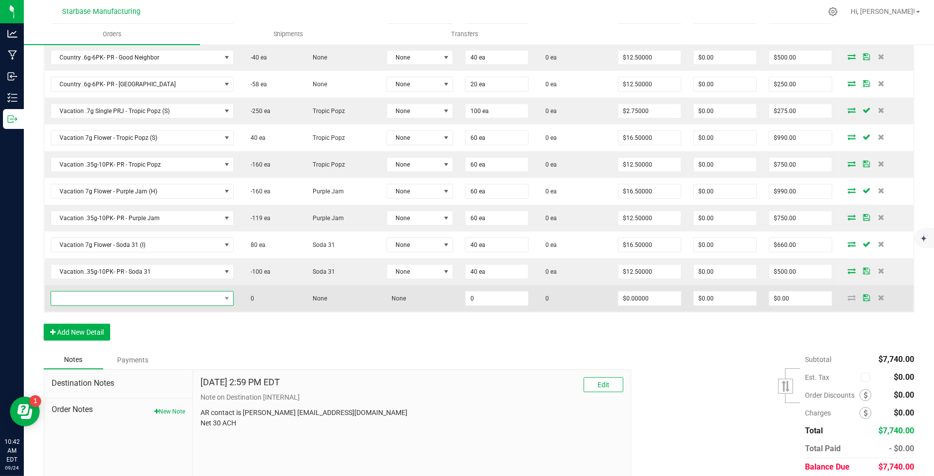
click at [78, 292] on span "NO DATA FOUND" at bounding box center [136, 299] width 170 height 14
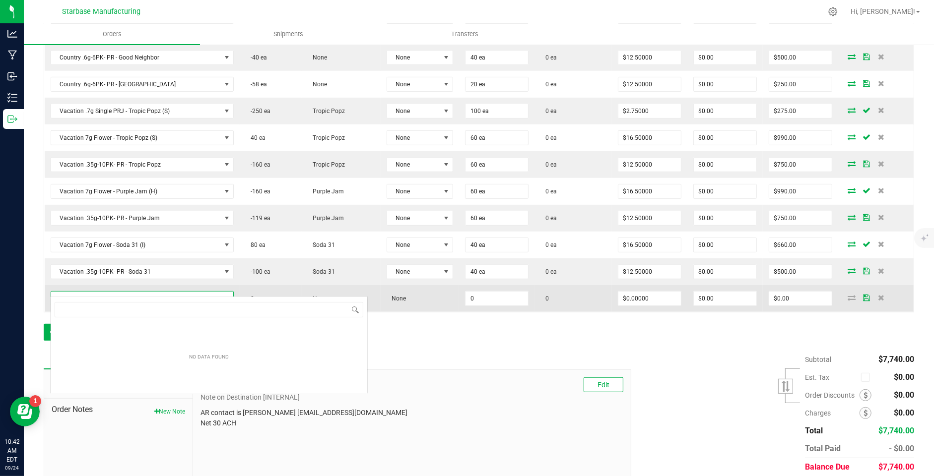
scroll to position [14, 181]
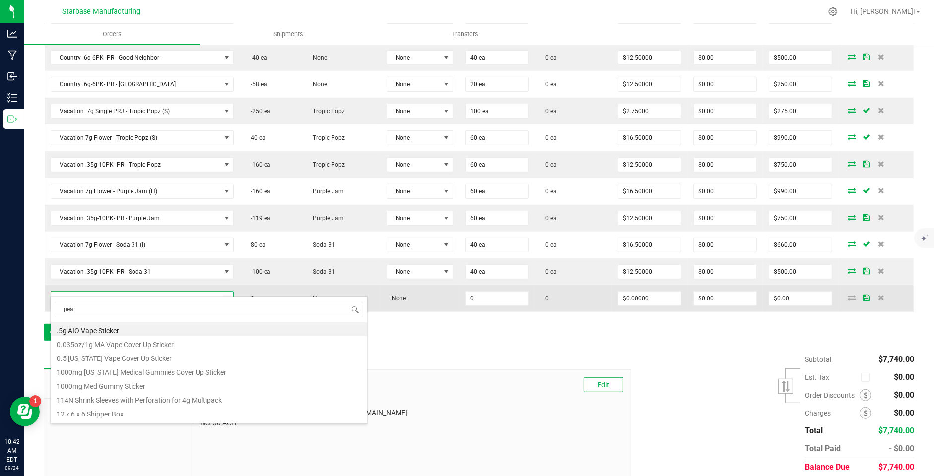
type input "peac"
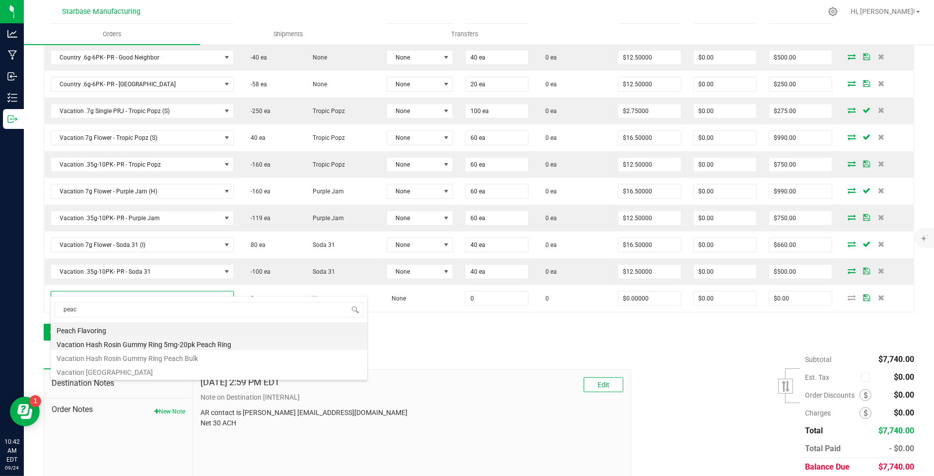
click at [120, 348] on li "Vacation Hash Rosin Gummy Ring 5mg-20pk Peach Ring" at bounding box center [209, 343] width 317 height 14
type input "0 ea"
type input "$12.00000"
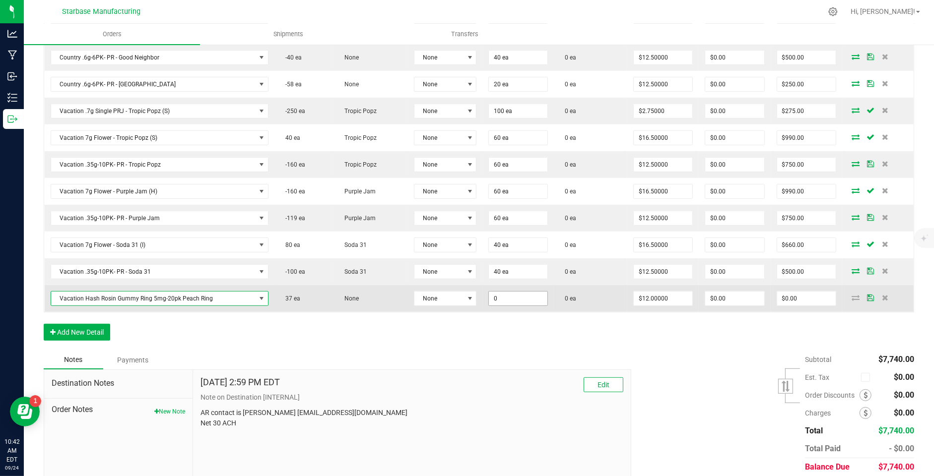
click at [497, 292] on input "0" at bounding box center [518, 299] width 59 height 14
type input "10 ea"
type input "12"
type input "$120.00"
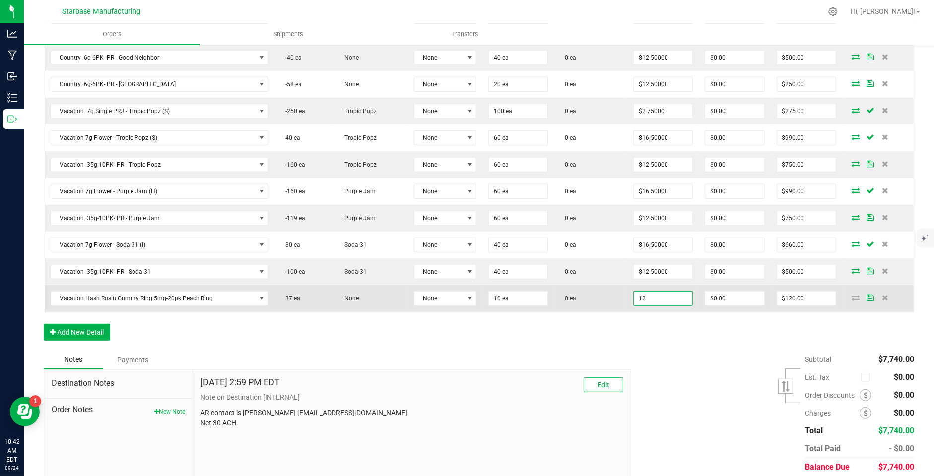
click at [649, 292] on input "12" at bounding box center [663, 299] width 59 height 14
type input "1"
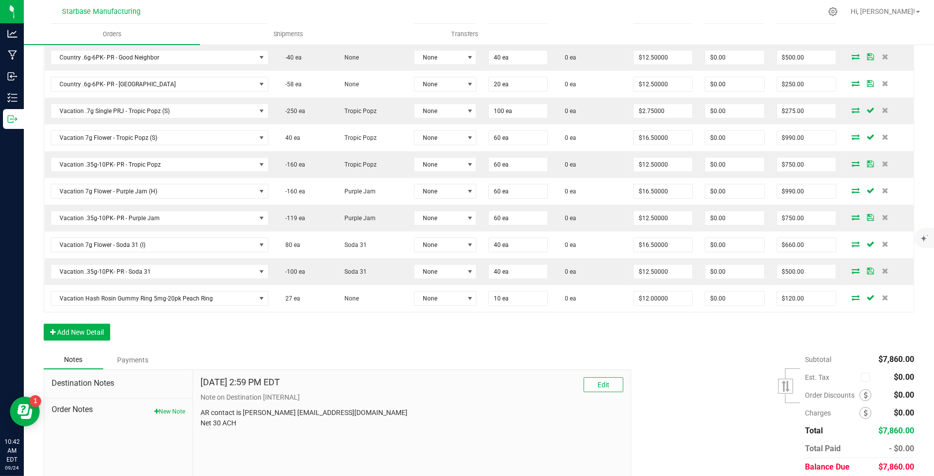
click at [662, 351] on div "Subtotal $7,860.00 Est. Tax" at bounding box center [769, 414] width 290 height 126
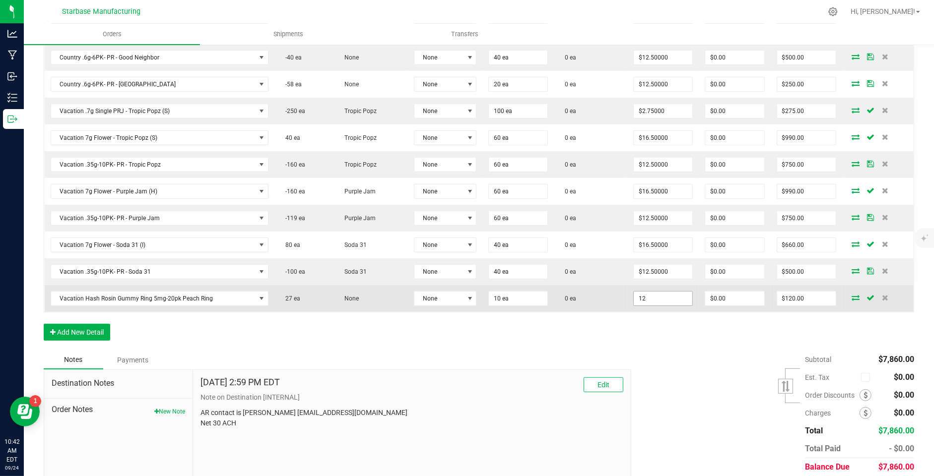
click at [655, 292] on input "12" at bounding box center [663, 299] width 59 height 14
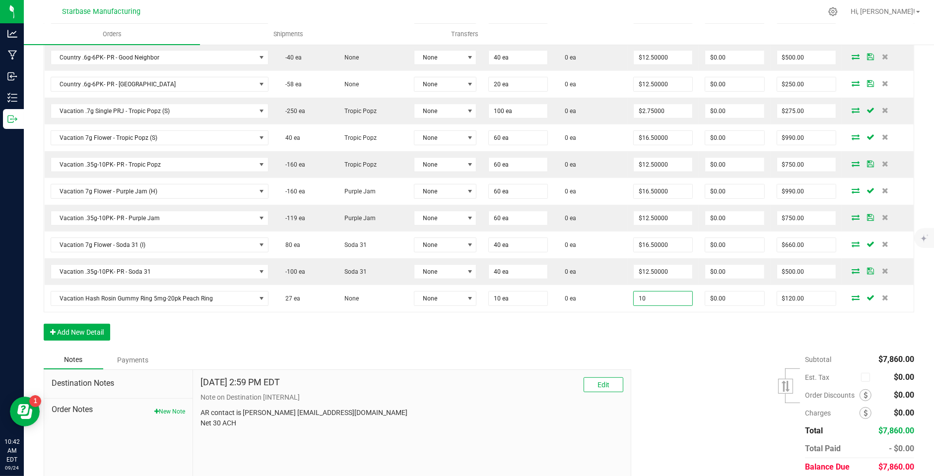
type input "$10.00000"
type input "$100.00"
click at [658, 351] on div "Subtotal $7,860.00 Est. Tax" at bounding box center [769, 414] width 290 height 126
click at [864, 392] on icon at bounding box center [865, 395] width 4 height 7
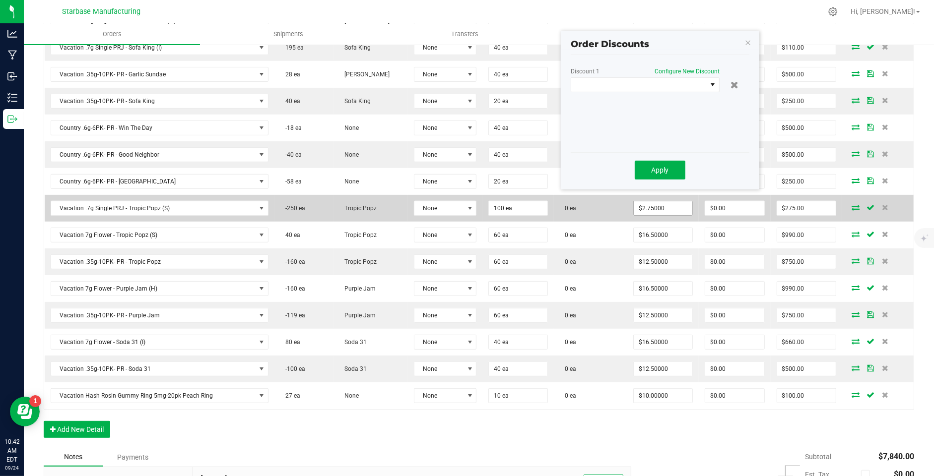
scroll to position [393, 0]
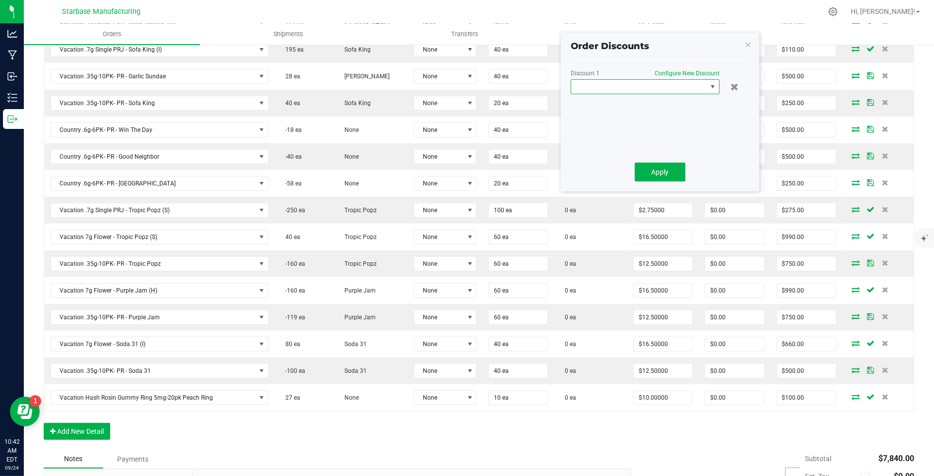
click at [675, 88] on span at bounding box center [638, 87] width 135 height 14
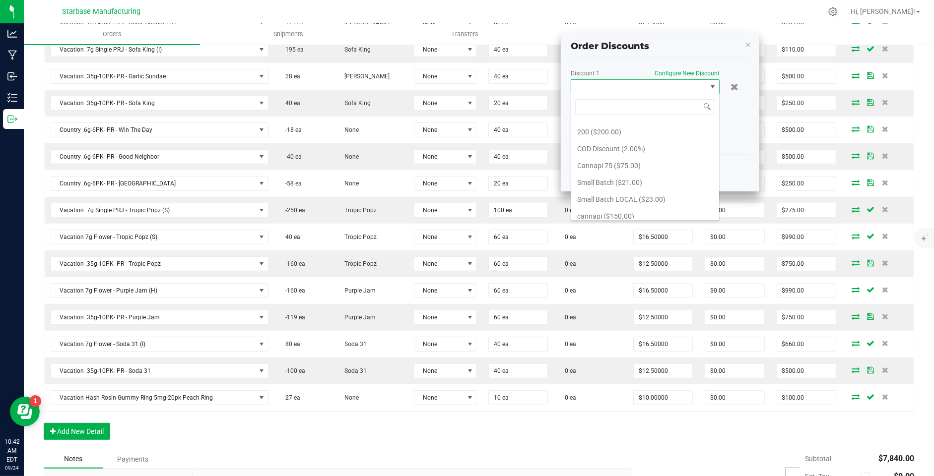
scroll to position [81, 0]
click at [645, 80] on span at bounding box center [638, 87] width 135 height 14
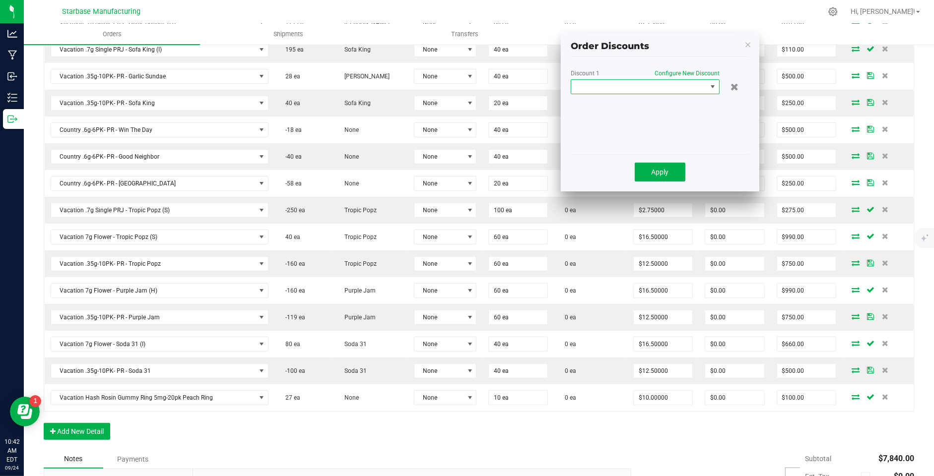
click at [663, 67] on div "Discount 1 Configure New Discount Apply" at bounding box center [660, 127] width 179 height 129
click at [661, 70] on span "Configure New Discount" at bounding box center [686, 73] width 65 height 7
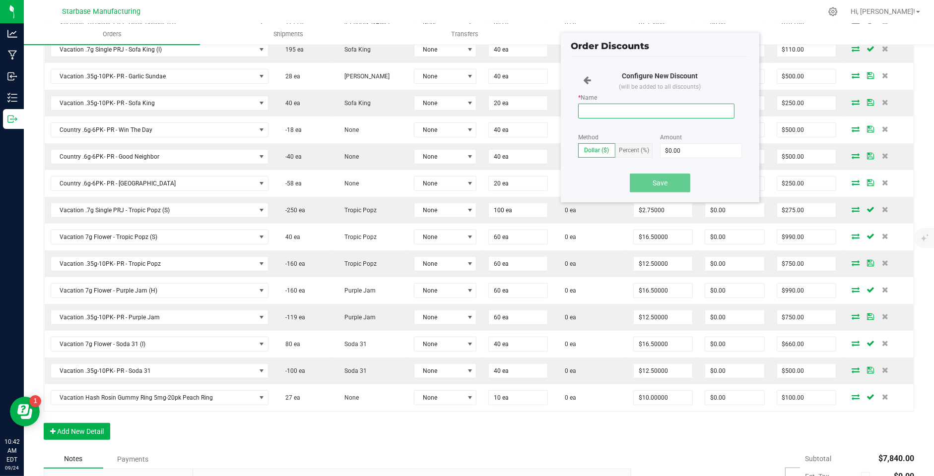
click at [626, 106] on input "* Name" at bounding box center [656, 111] width 156 height 15
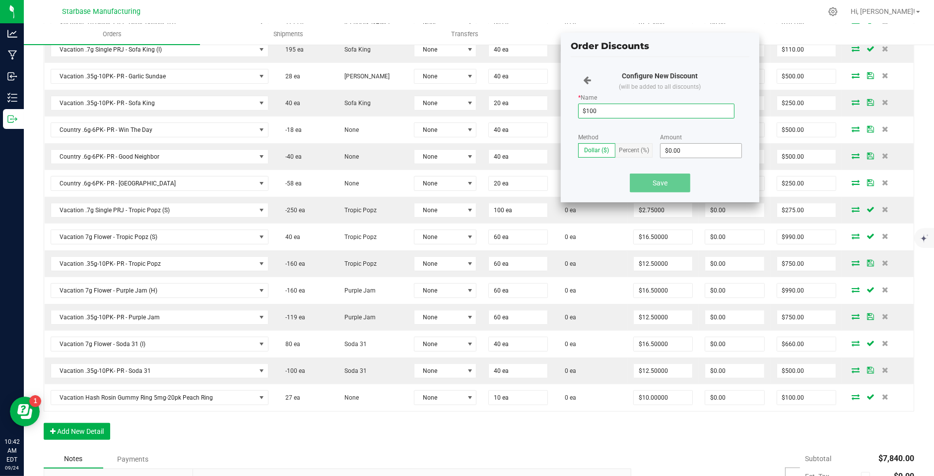
type input "$100"
click at [672, 146] on input "0" at bounding box center [700, 151] width 81 height 14
type input "$100.00"
click at [662, 190] on button "Save" at bounding box center [660, 183] width 61 height 19
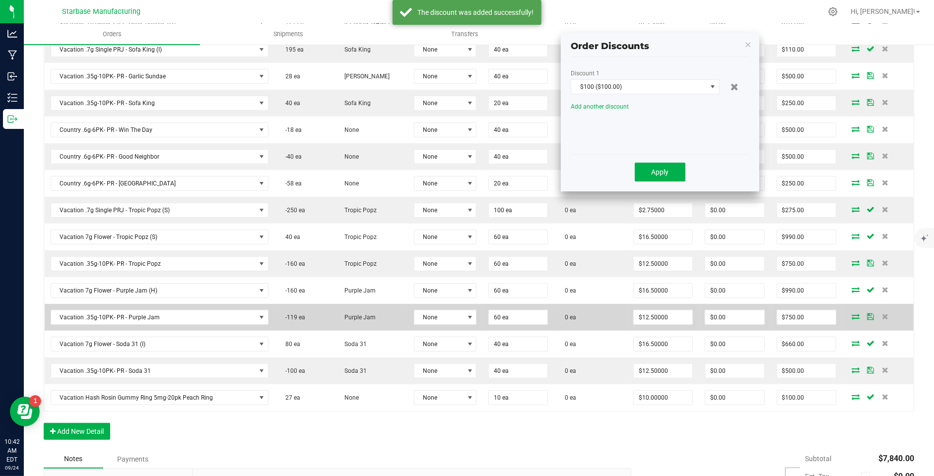
scroll to position [496, 0]
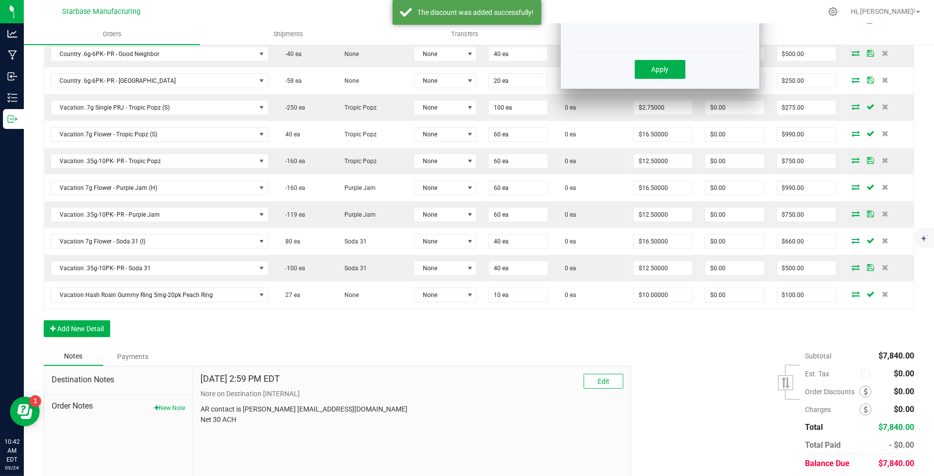
click at [656, 80] on div "Discount 1 $100 ($100.00) Add another discount Apply" at bounding box center [660, 24] width 179 height 129
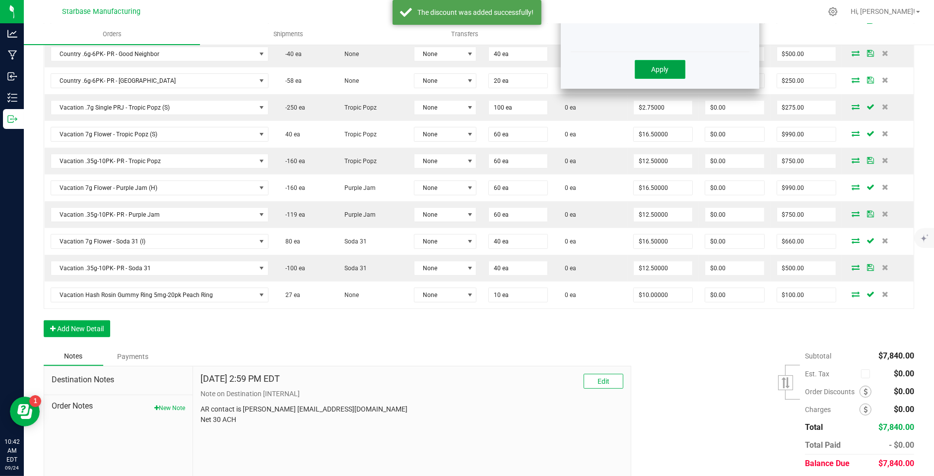
click at [654, 66] on span "Apply" at bounding box center [660, 69] width 17 height 8
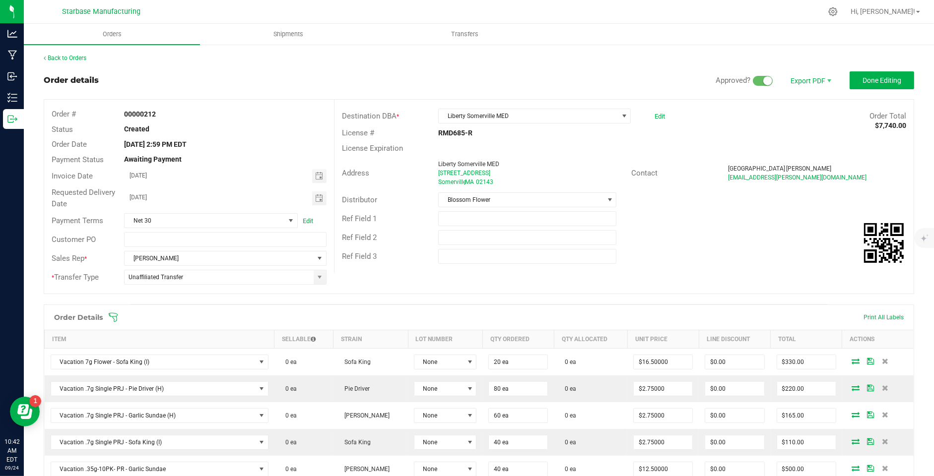
scroll to position [0, 0]
click at [863, 82] on span "Done Editing" at bounding box center [881, 80] width 39 height 8
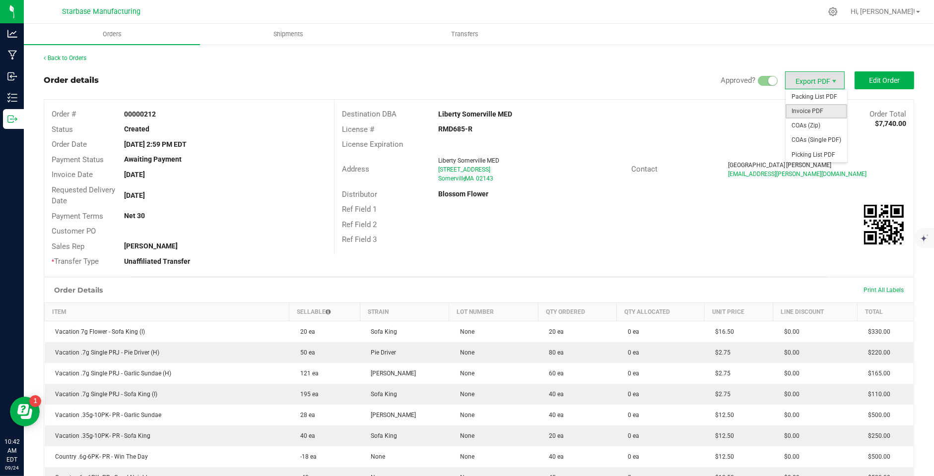
click at [805, 109] on span "Invoice PDF" at bounding box center [816, 111] width 62 height 14
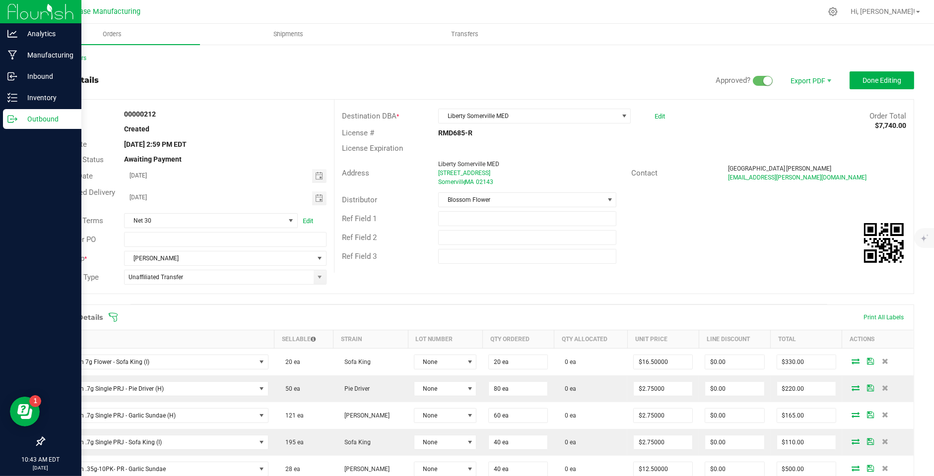
click at [14, 118] on icon at bounding box center [12, 119] width 10 height 10
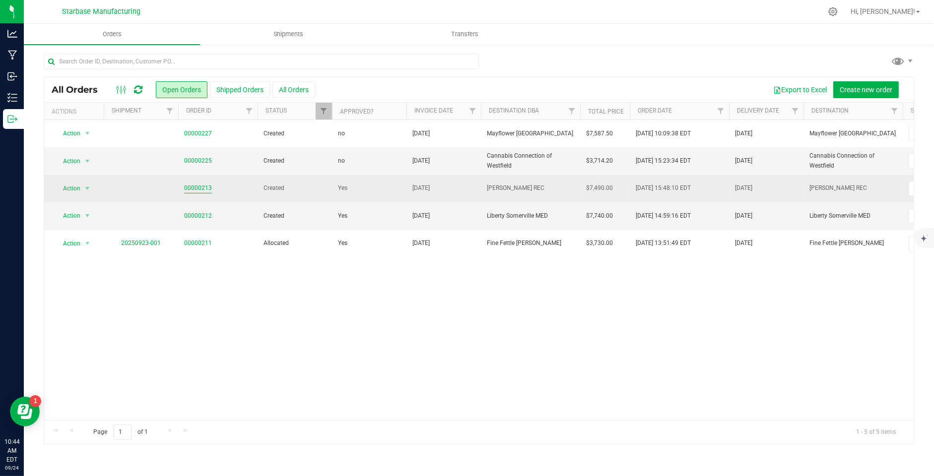
click at [204, 186] on link "00000213" at bounding box center [198, 188] width 28 height 9
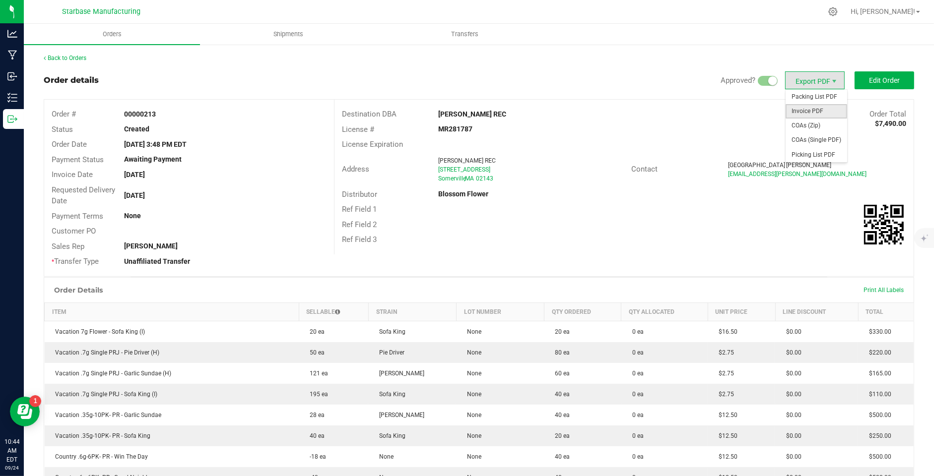
click at [801, 113] on span "Invoice PDF" at bounding box center [816, 111] width 62 height 14
